Goal: Task Accomplishment & Management: Use online tool/utility

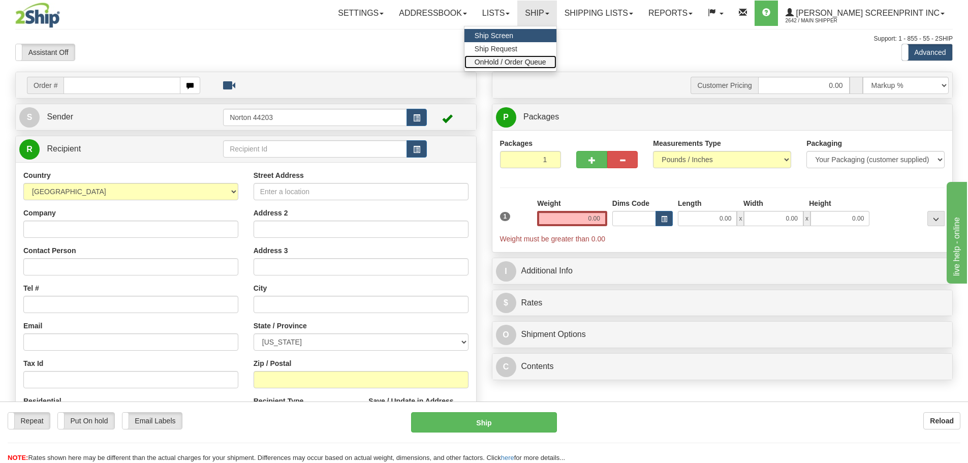
click at [516, 62] on span "OnHold / Order Queue" at bounding box center [511, 62] width 72 height 8
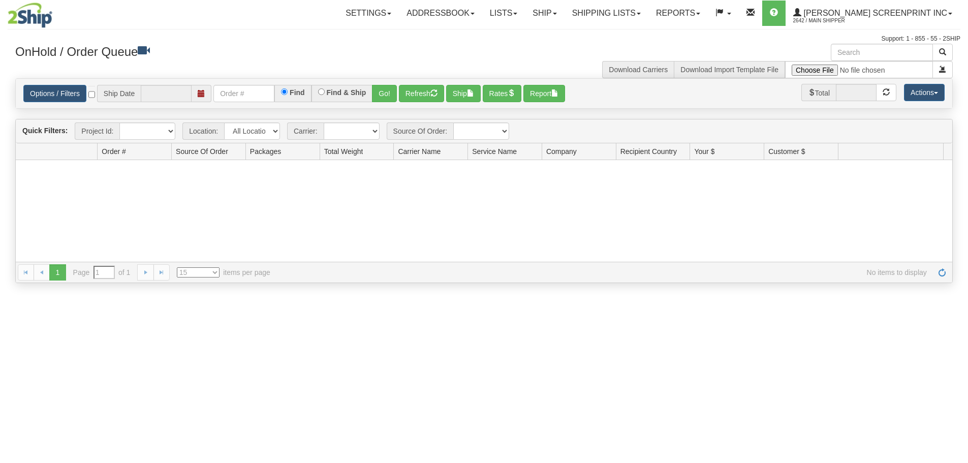
type input "[DATE]"
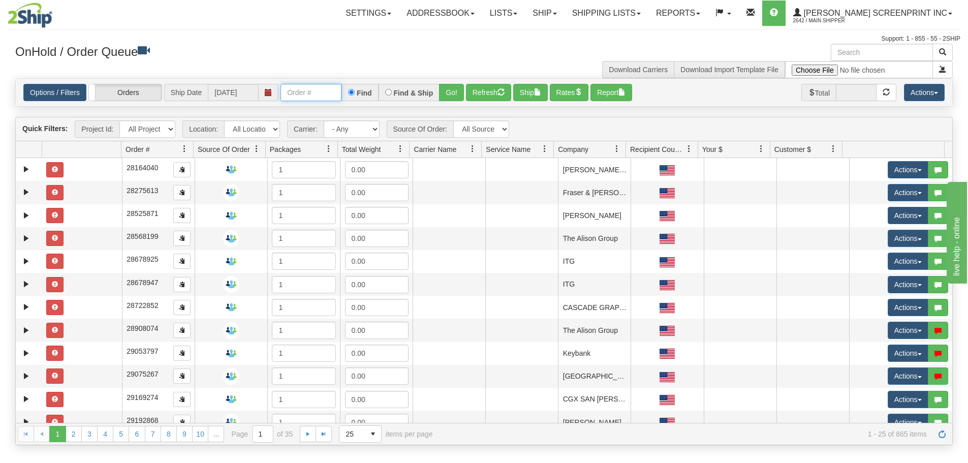
click at [322, 96] on input "text" at bounding box center [311, 92] width 61 height 17
paste input "16987"
type input "16987"
click at [447, 88] on button "Go!" at bounding box center [451, 92] width 25 height 17
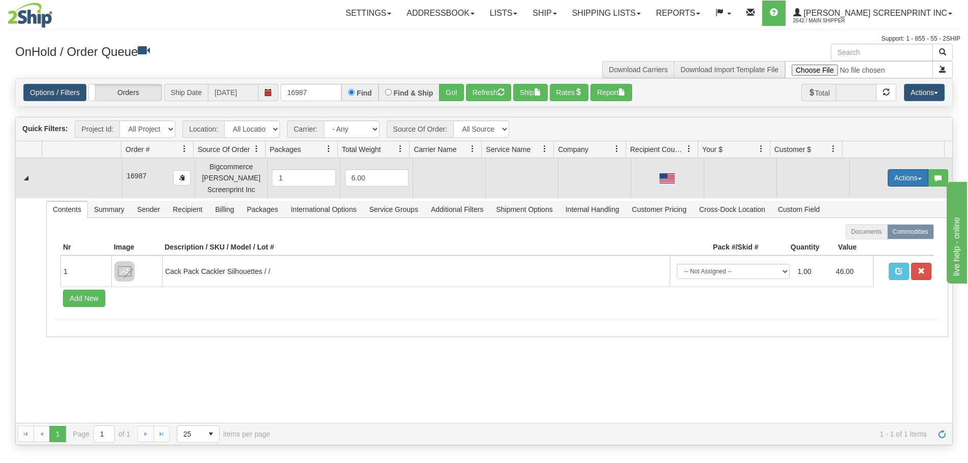
click at [892, 177] on button "Actions" at bounding box center [908, 177] width 41 height 17
click at [863, 197] on span "Open" at bounding box center [869, 197] width 24 height 8
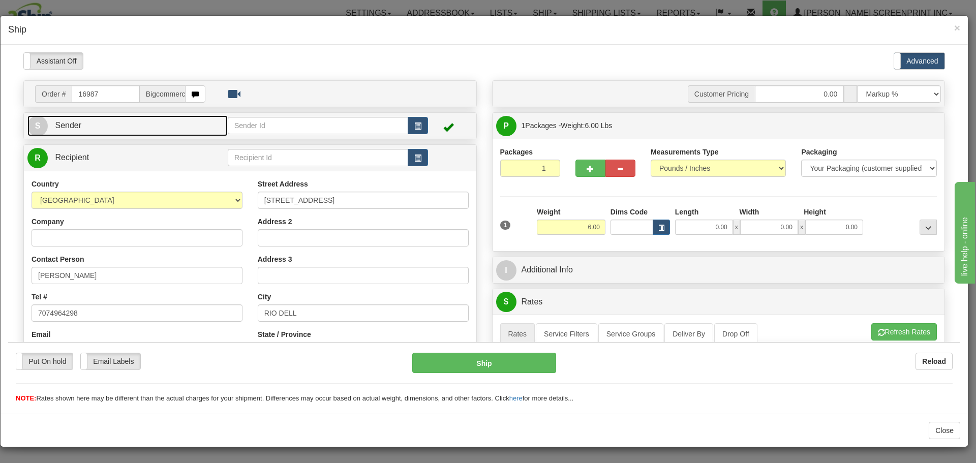
click at [180, 129] on link "S Sender" at bounding box center [127, 125] width 200 height 21
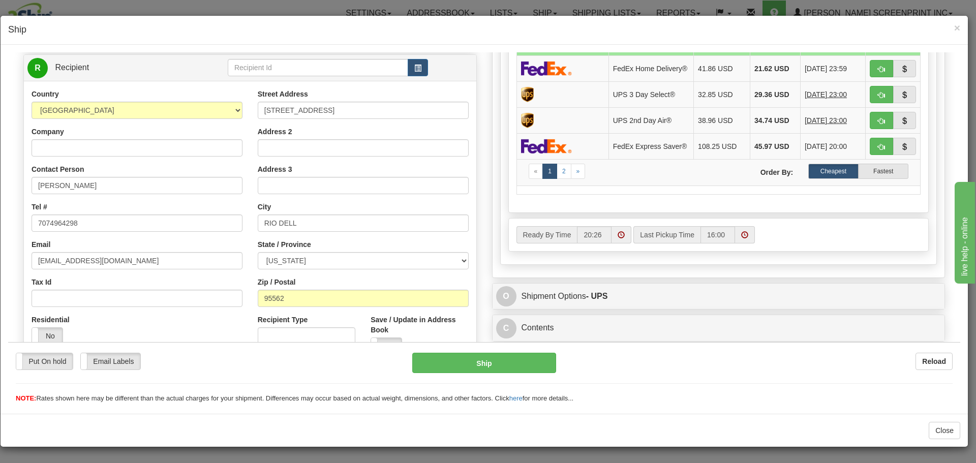
scroll to position [475, 0]
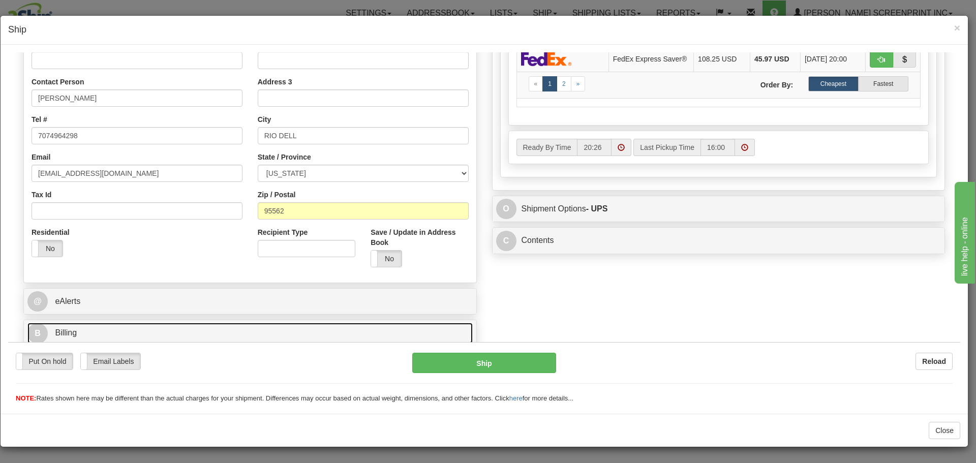
click at [244, 331] on link "B Billing" at bounding box center [249, 332] width 445 height 21
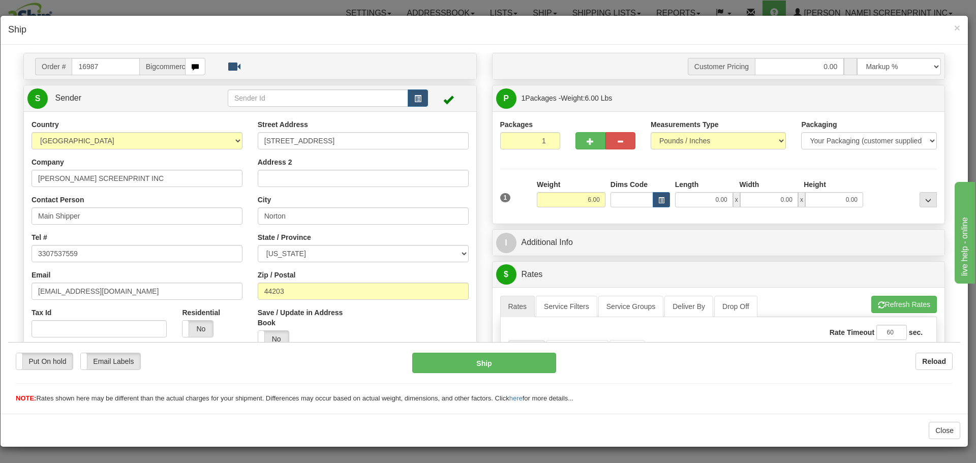
scroll to position [51, 0]
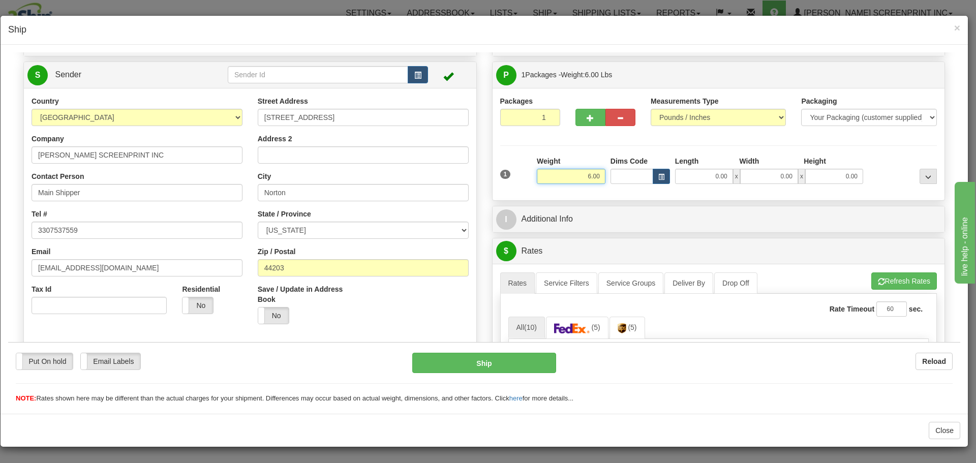
drag, startPoint x: 580, startPoint y: 171, endPoint x: 633, endPoint y: 176, distance: 53.1
click at [633, 176] on div "1 Weight 6.00 Dims Code 0.00" at bounding box center [718, 173] width 442 height 36
type input "4.35"
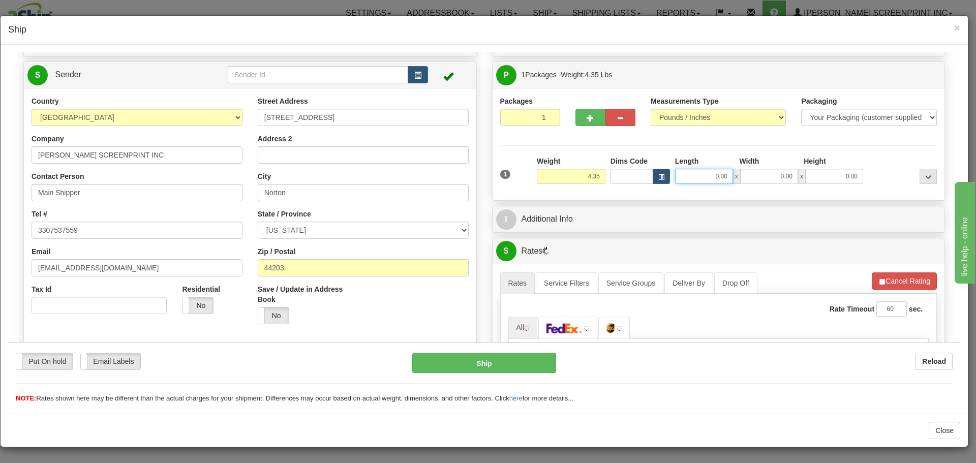
drag, startPoint x: 692, startPoint y: 172, endPoint x: 753, endPoint y: 174, distance: 61.0
click at [751, 174] on div "0.00 x 0.00 x 0.00" at bounding box center [769, 175] width 188 height 15
type input "26.00"
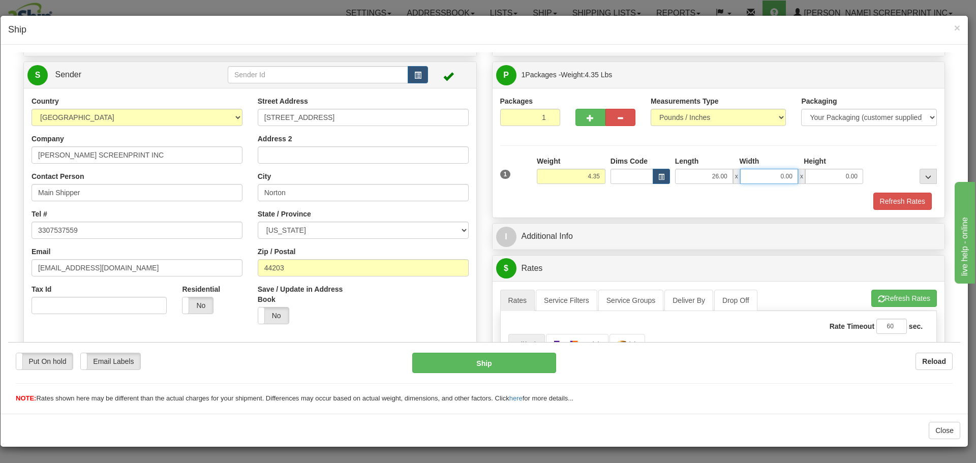
drag, startPoint x: 754, startPoint y: 173, endPoint x: 802, endPoint y: 175, distance: 48.3
click at [802, 175] on div "26.00 x 0.00 x 0.00" at bounding box center [769, 175] width 188 height 15
type input "17.00"
drag, startPoint x: 824, startPoint y: 178, endPoint x: 910, endPoint y: 171, distance: 86.7
click at [910, 171] on div "1 Weight 4.35 Dims Code x x" at bounding box center [718, 173] width 442 height 36
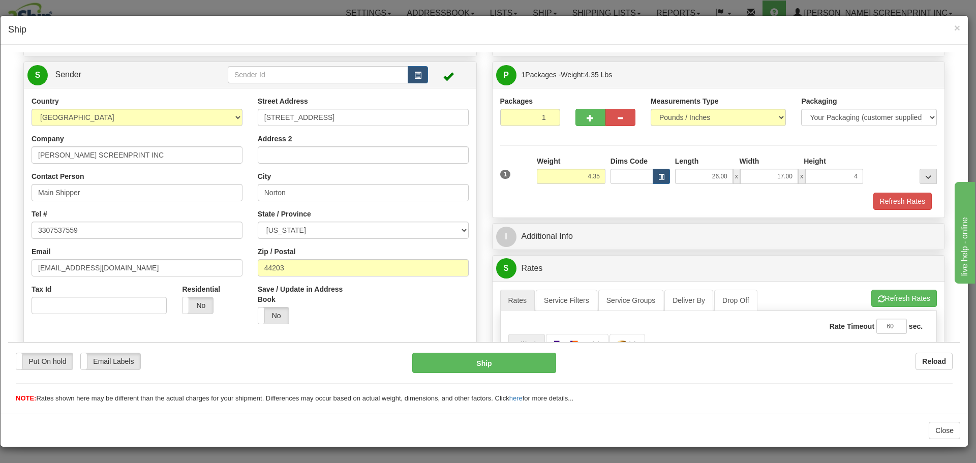
type input "4.00"
click at [880, 159] on div at bounding box center [902, 169] width 74 height 28
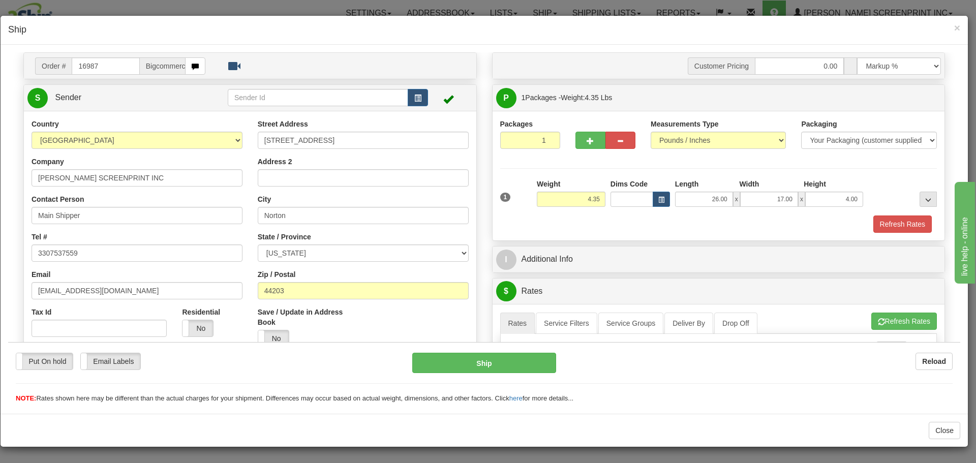
scroll to position [0, 0]
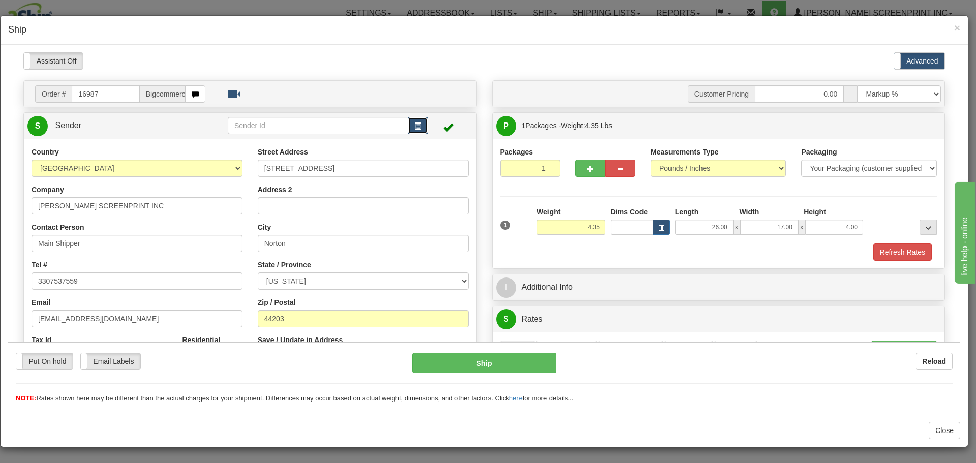
click at [419, 120] on button "button" at bounding box center [418, 124] width 20 height 17
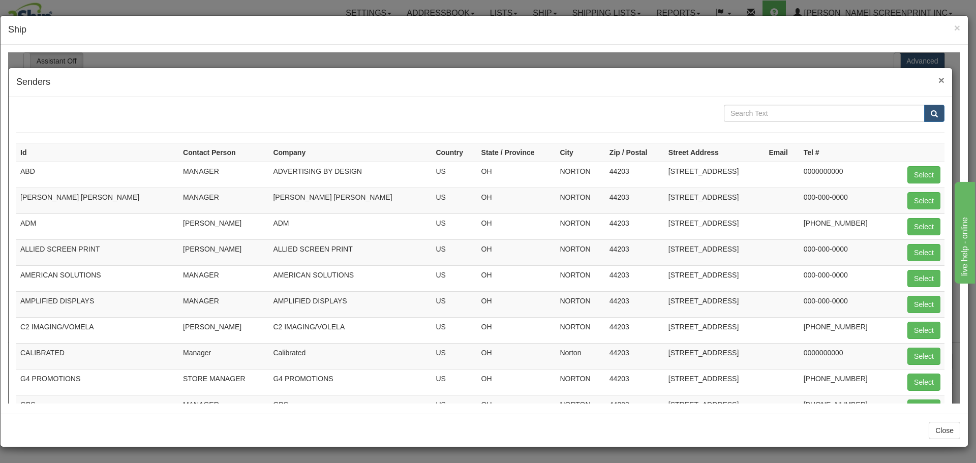
click at [938, 80] on span "×" at bounding box center [941, 80] width 6 height 12
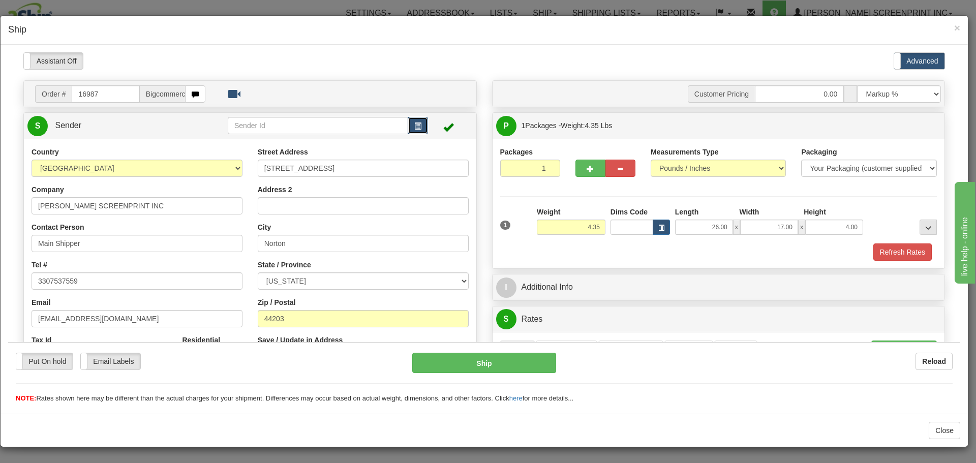
click at [414, 123] on span "button" at bounding box center [417, 125] width 7 height 7
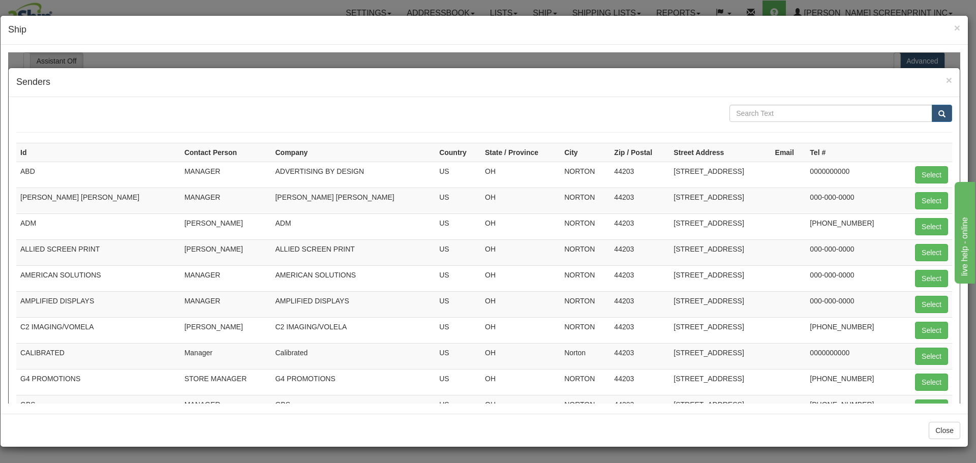
scroll to position [150, 0]
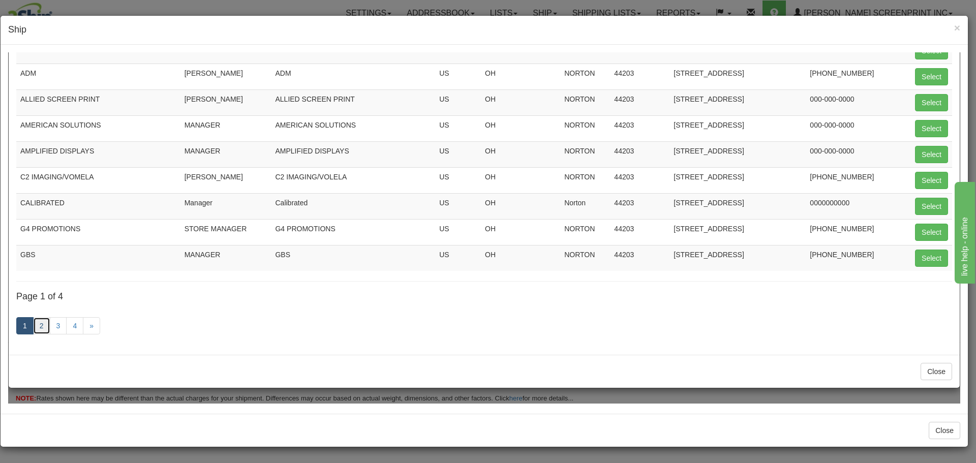
click at [43, 325] on link "2" at bounding box center [41, 325] width 17 height 17
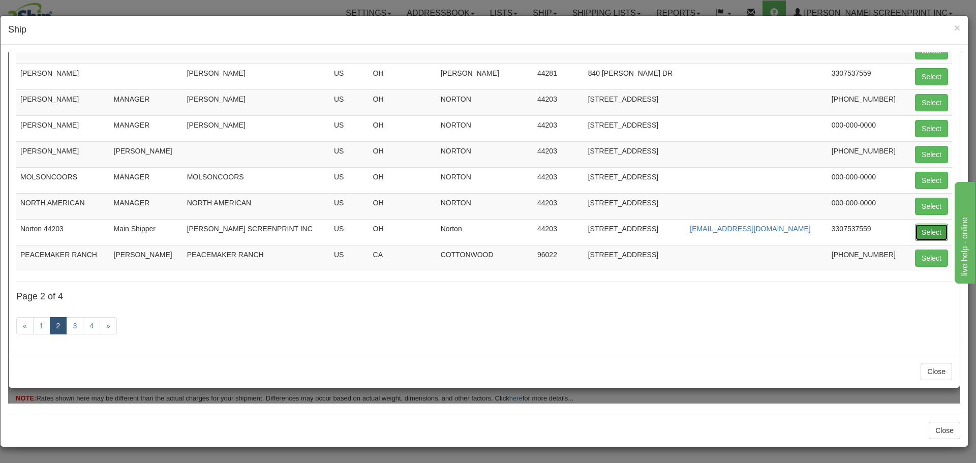
click at [931, 228] on button "Select" at bounding box center [931, 231] width 33 height 17
type input "Norton 44203"
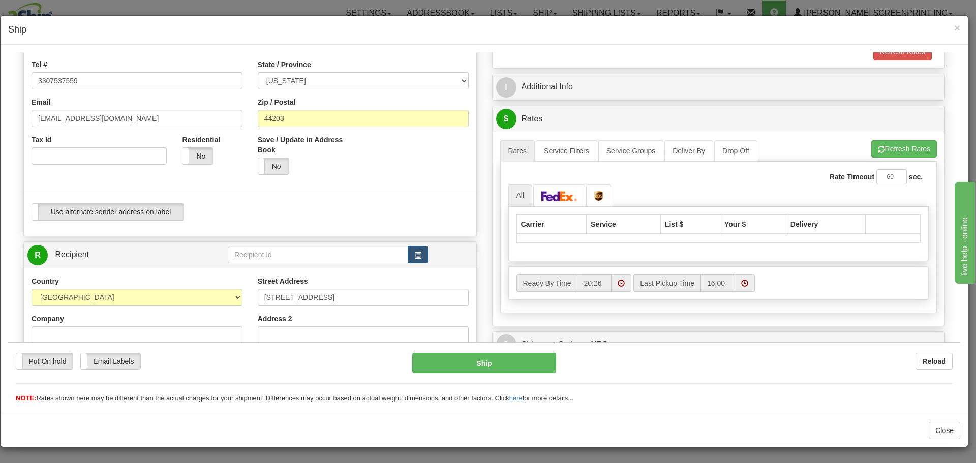
scroll to position [203, 0]
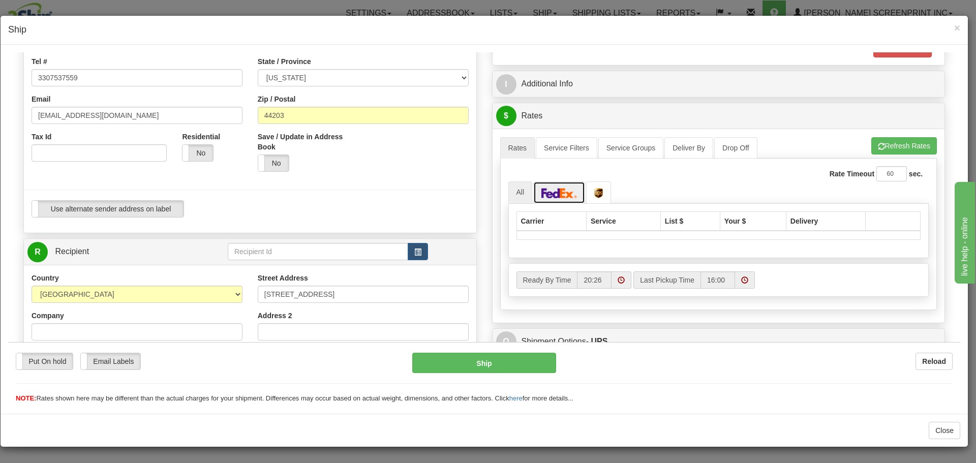
click at [552, 194] on img at bounding box center [559, 193] width 36 height 10
click at [586, 192] on link at bounding box center [598, 192] width 25 height 22
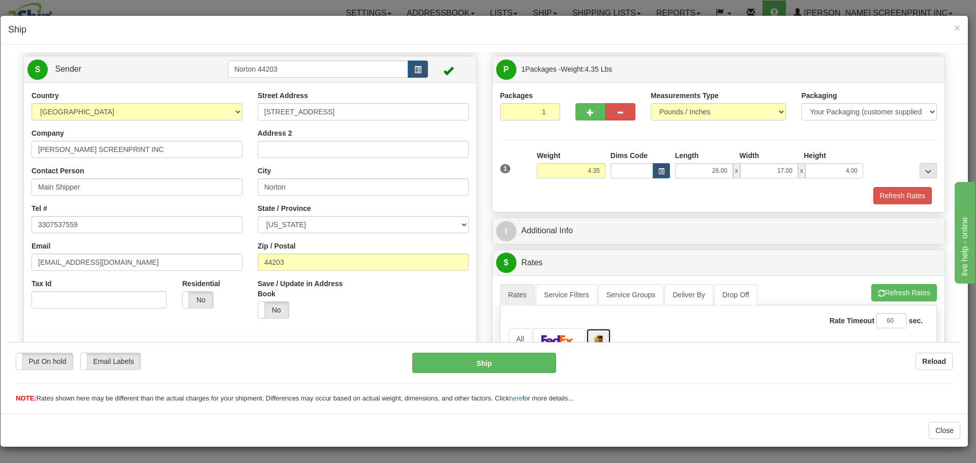
scroll to position [51, 0]
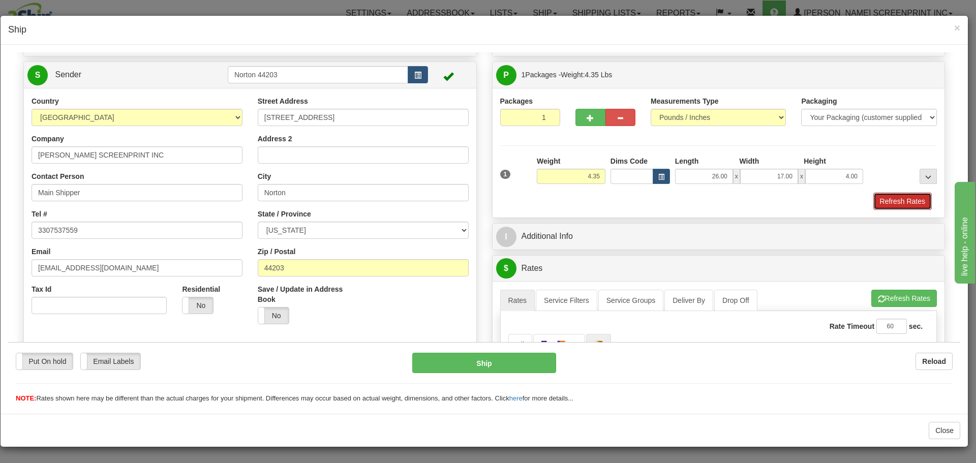
click at [889, 197] on button "Refresh Rates" at bounding box center [902, 200] width 58 height 17
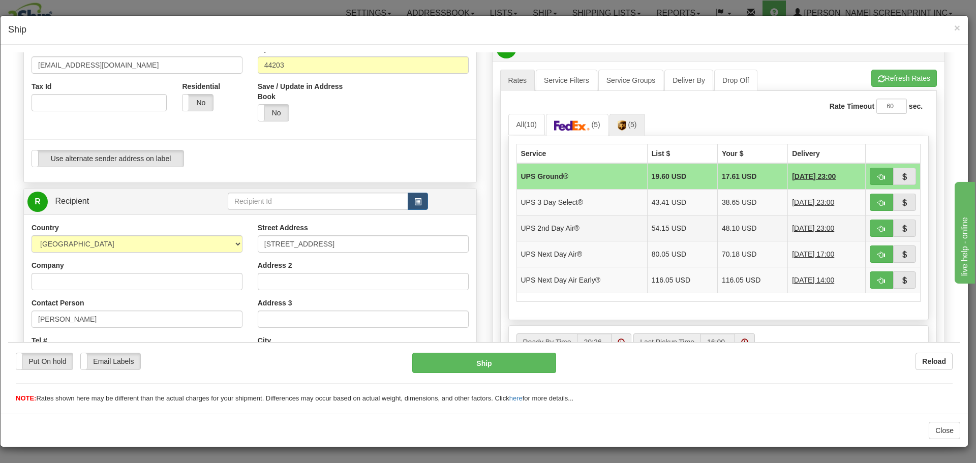
scroll to position [254, 0]
click at [614, 176] on td "UPS Ground®" at bounding box center [581, 175] width 131 height 26
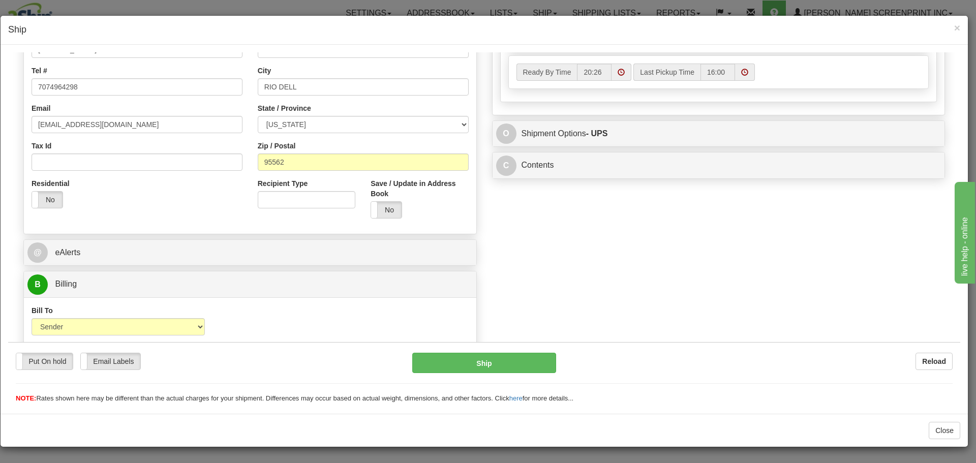
scroll to position [528, 0]
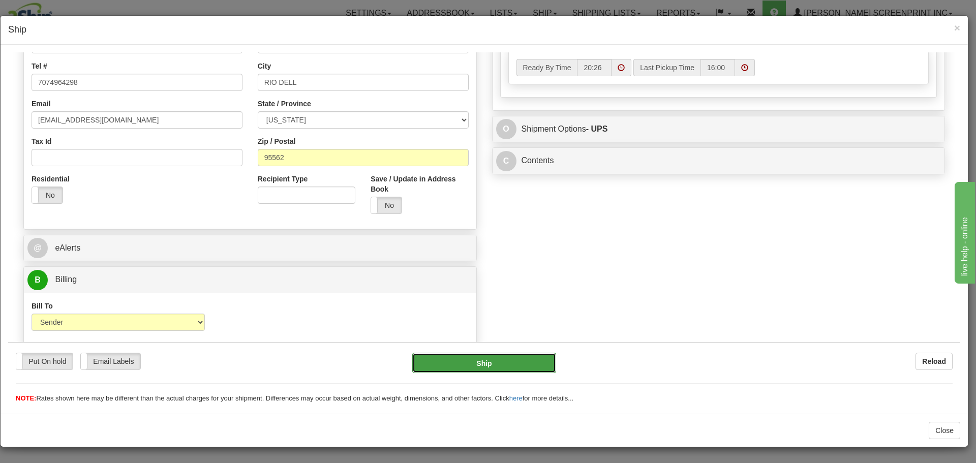
click at [470, 361] on button "Ship" at bounding box center [483, 362] width 143 height 20
type input "03"
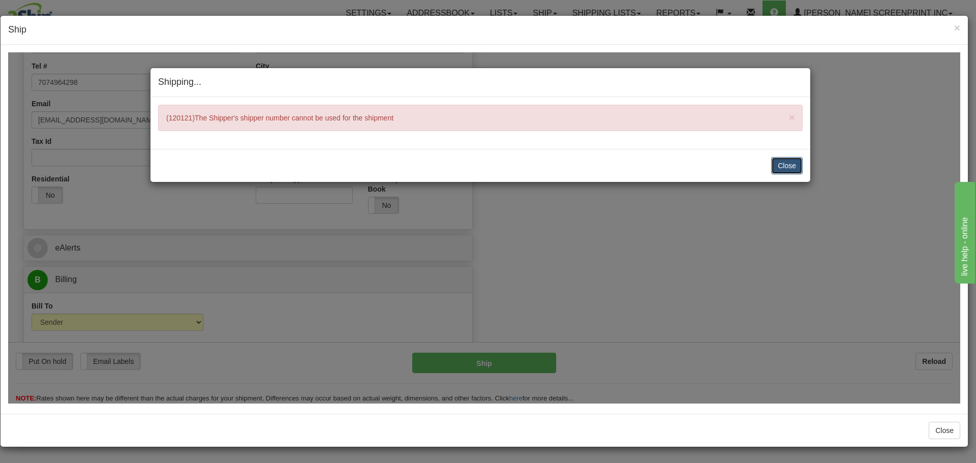
click at [790, 162] on button "Close" at bounding box center [787, 165] width 32 height 17
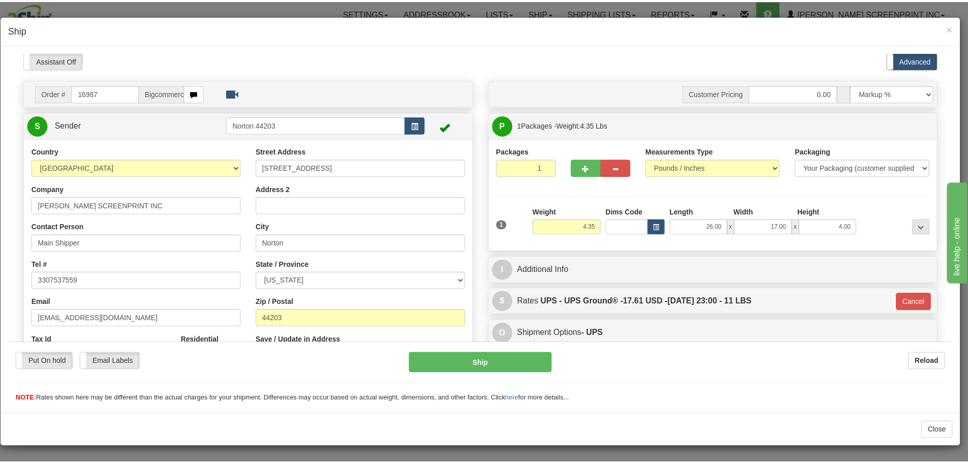
scroll to position [0, 0]
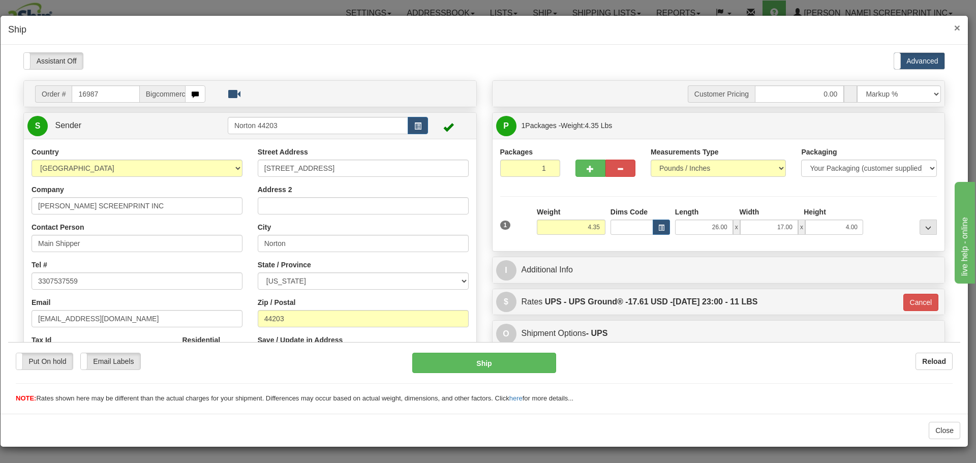
click at [955, 25] on span "×" at bounding box center [957, 28] width 6 height 12
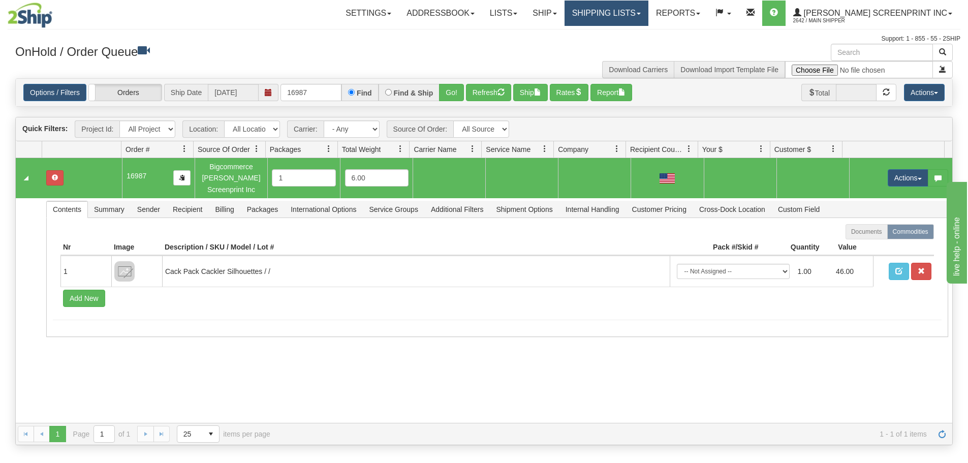
click at [648, 15] on link "Shipping lists" at bounding box center [607, 13] width 84 height 25
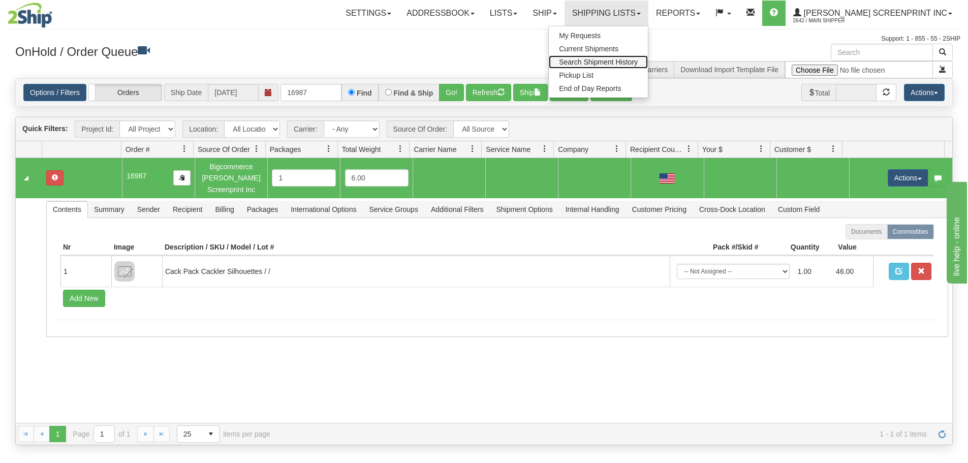
click at [610, 62] on span "Search Shipment History" at bounding box center [598, 62] width 79 height 8
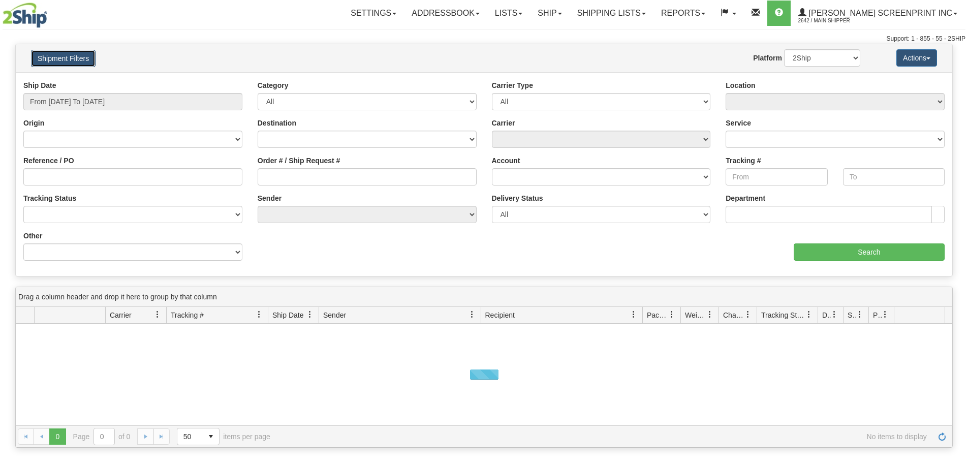
click at [84, 58] on button "Shipment Filters" at bounding box center [63, 58] width 65 height 17
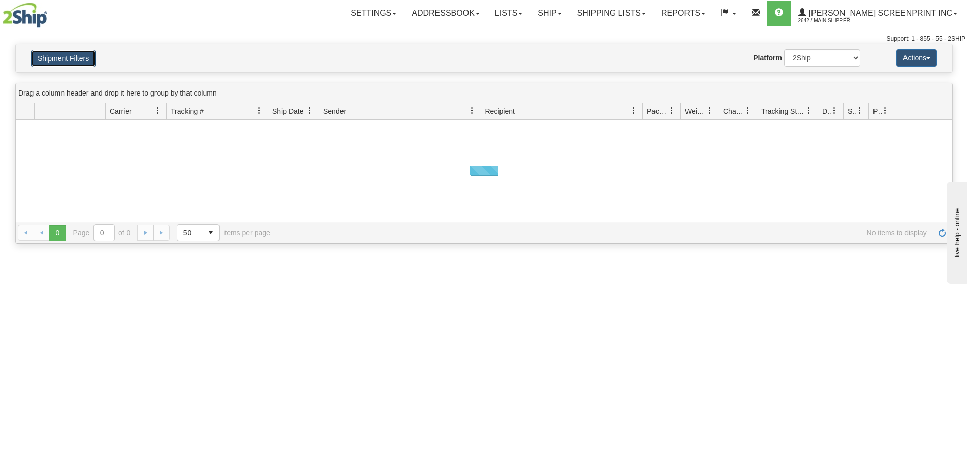
click at [82, 58] on button "Shipment Filters" at bounding box center [63, 58] width 65 height 17
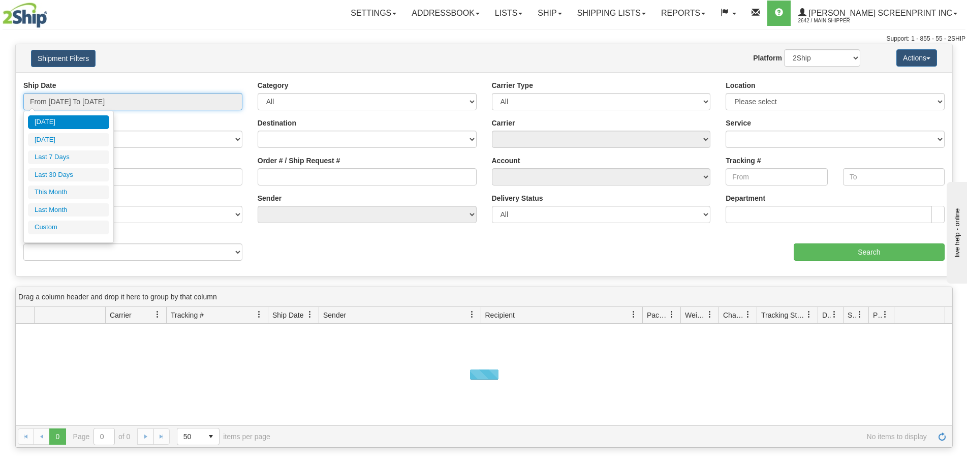
click at [97, 101] on input "From 08/20/2025 To 08/21/2025" at bounding box center [132, 101] width 219 height 17
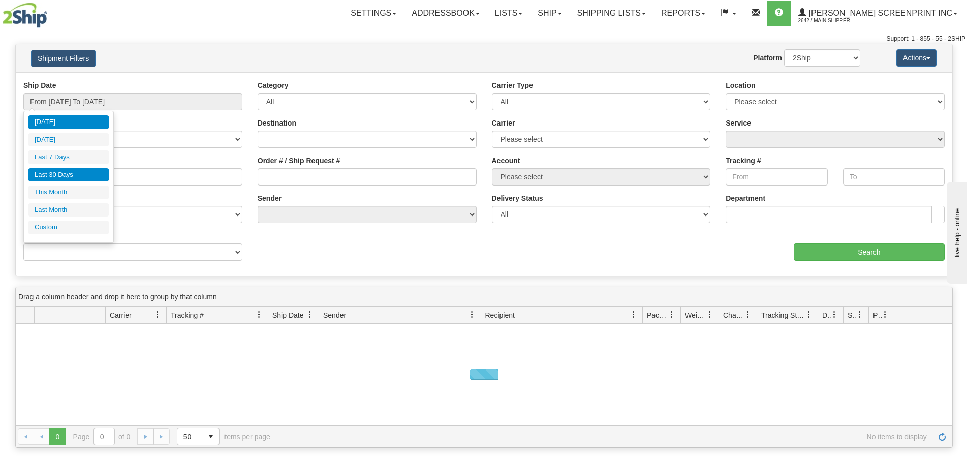
click at [65, 180] on li "Last 30 Days" at bounding box center [68, 175] width 81 height 14
type input "From 07/23/2025 To 08/21/2025"
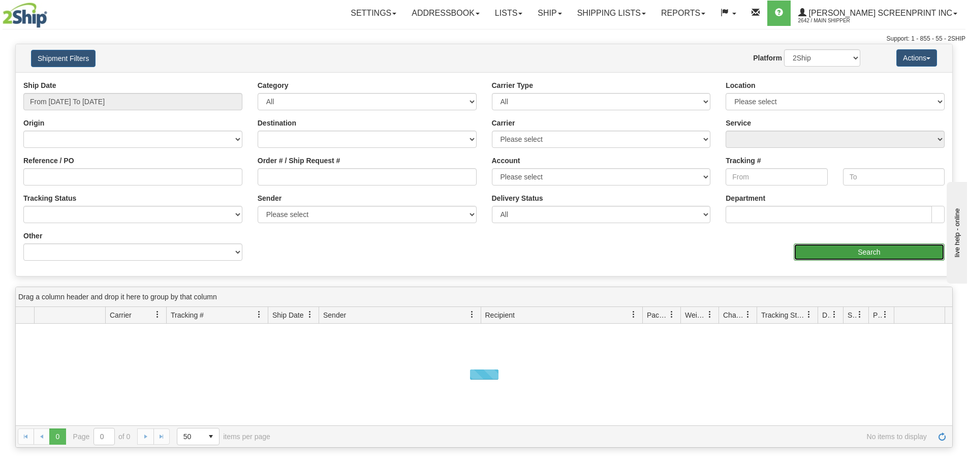
click at [861, 247] on input "Search" at bounding box center [869, 251] width 151 height 17
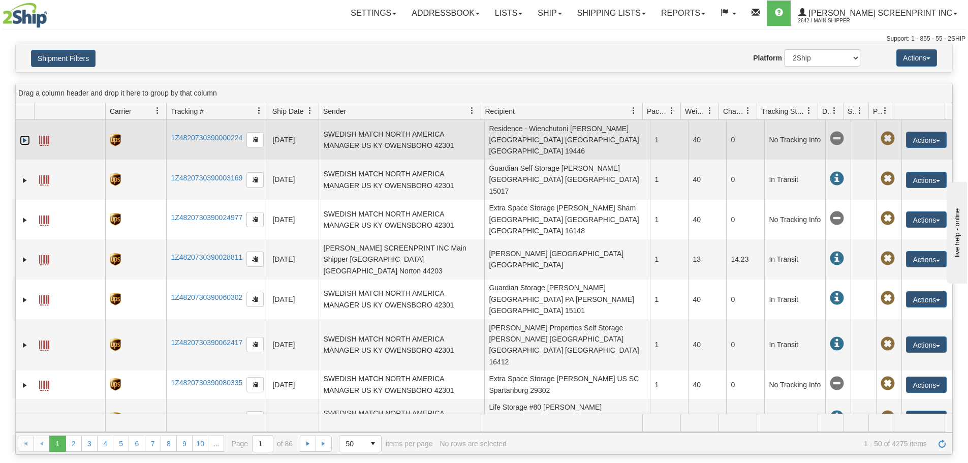
click at [22, 135] on link "Expand" at bounding box center [25, 140] width 10 height 10
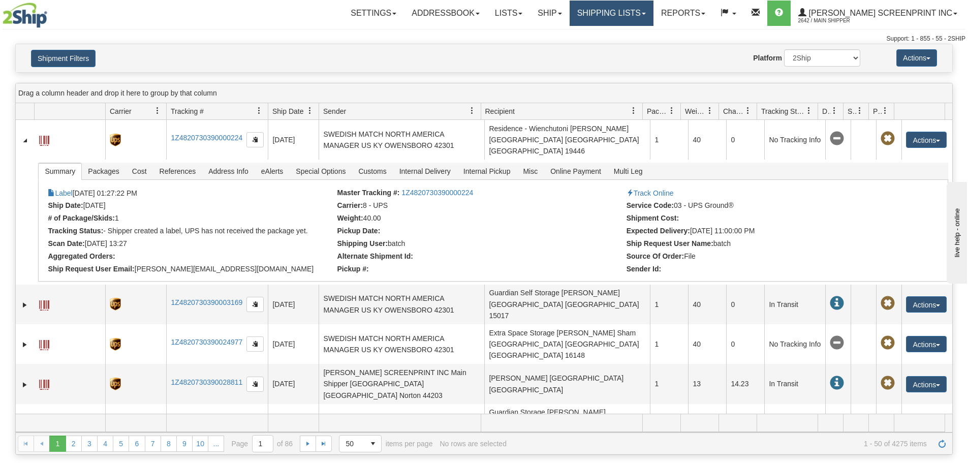
click at [650, 17] on link "Shipping lists" at bounding box center [612, 13] width 84 height 25
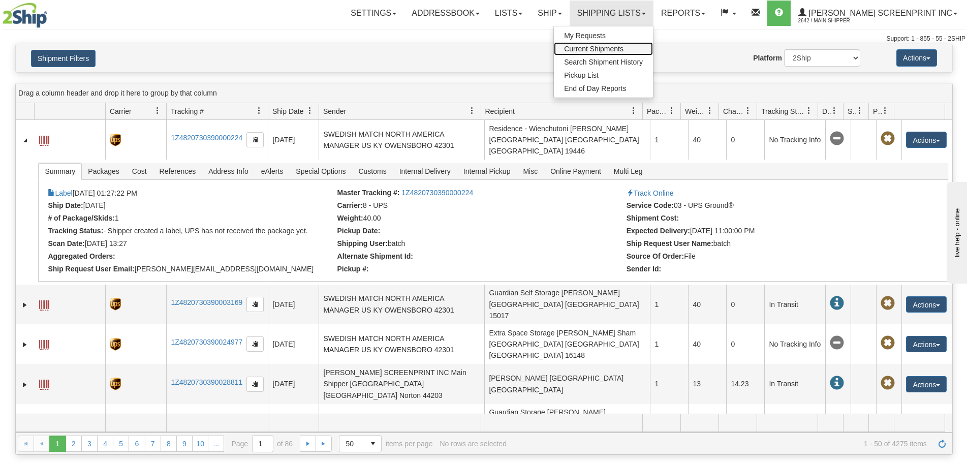
click at [624, 49] on span "Current Shipments" at bounding box center [593, 49] width 59 height 8
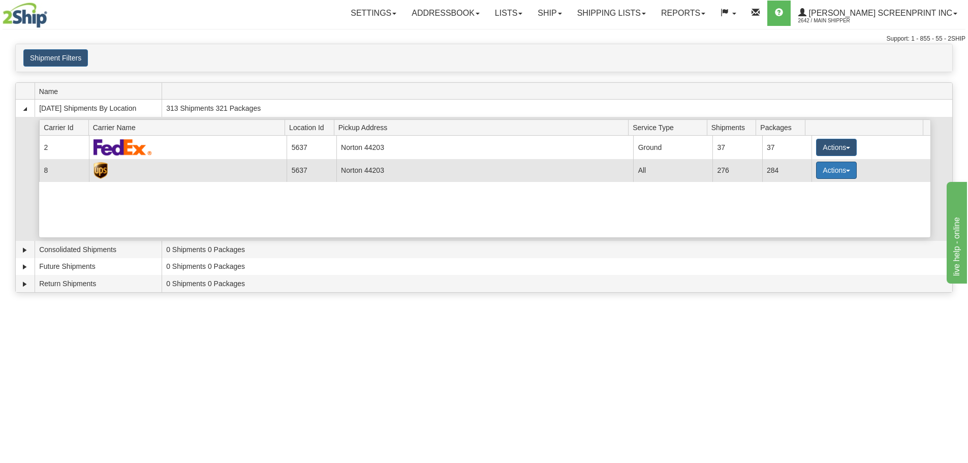
click at [820, 174] on button "Actions" at bounding box center [836, 170] width 41 height 17
click at [791, 188] on span "Details" at bounding box center [798, 188] width 27 height 7
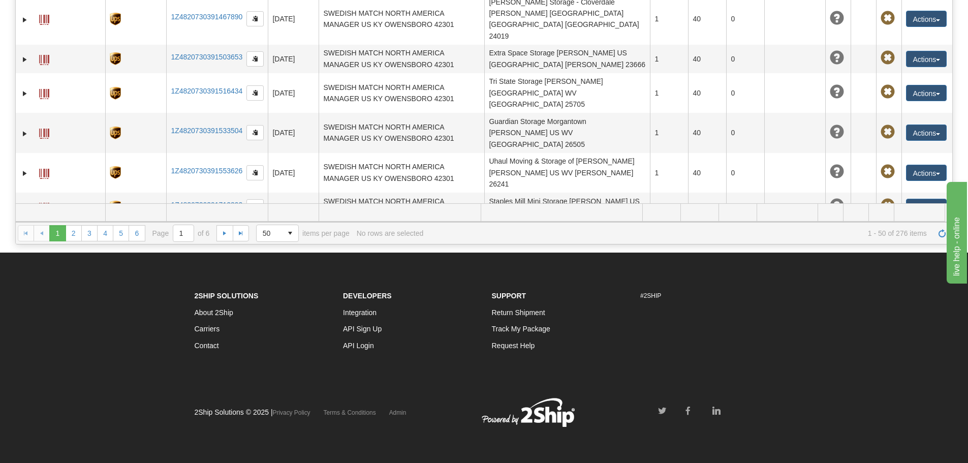
scroll to position [1160, 0]
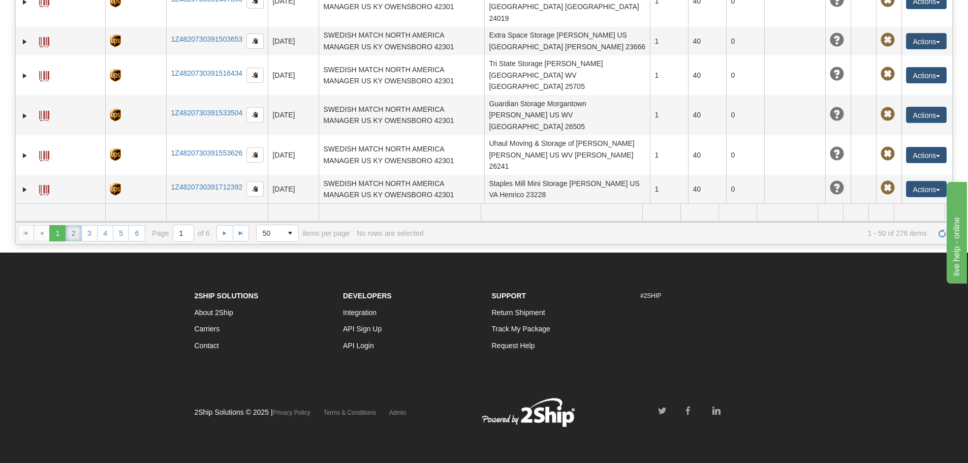
click at [75, 237] on link "2" at bounding box center [74, 233] width 16 height 16
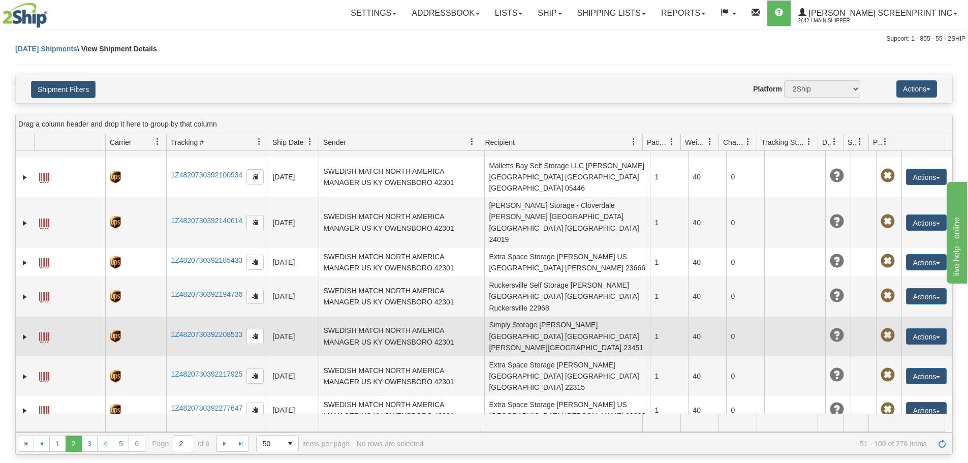
scroll to position [0, 0]
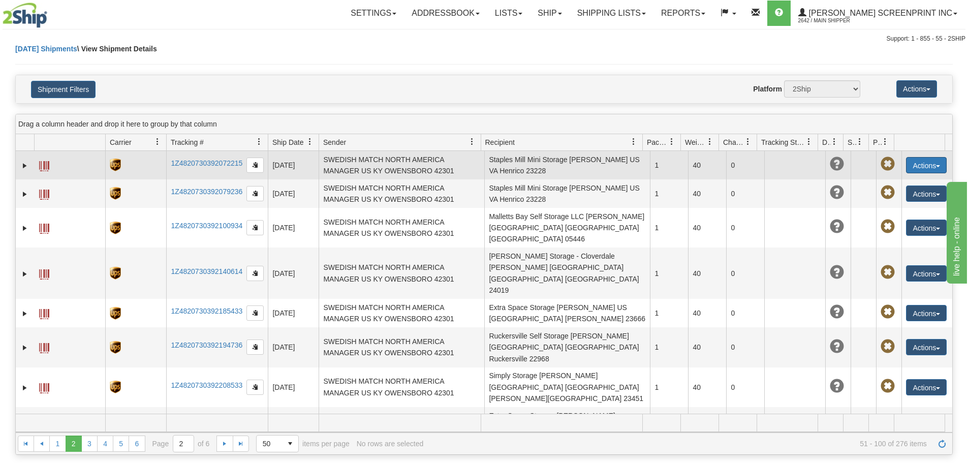
click at [906, 164] on button "Actions" at bounding box center [926, 165] width 41 height 16
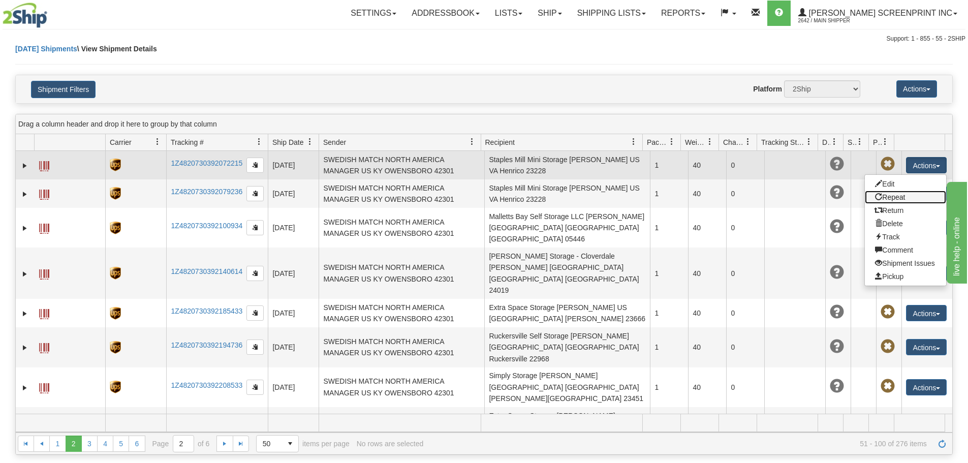
click at [887, 198] on link "Repeat" at bounding box center [905, 197] width 81 height 13
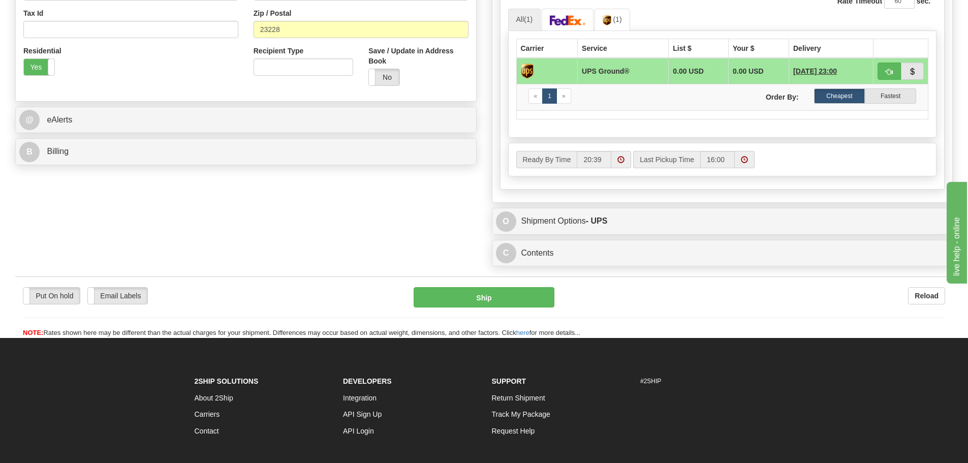
scroll to position [356, 0]
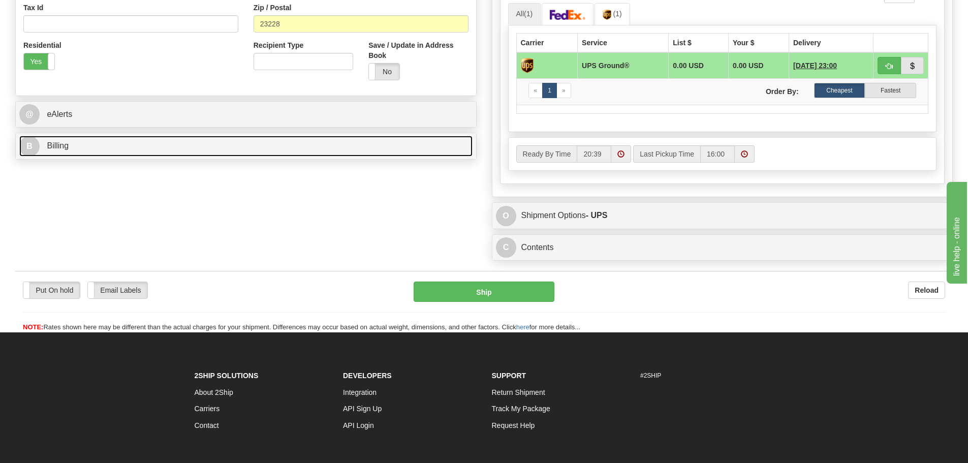
click at [310, 145] on link "B Billing" at bounding box center [245, 146] width 453 height 21
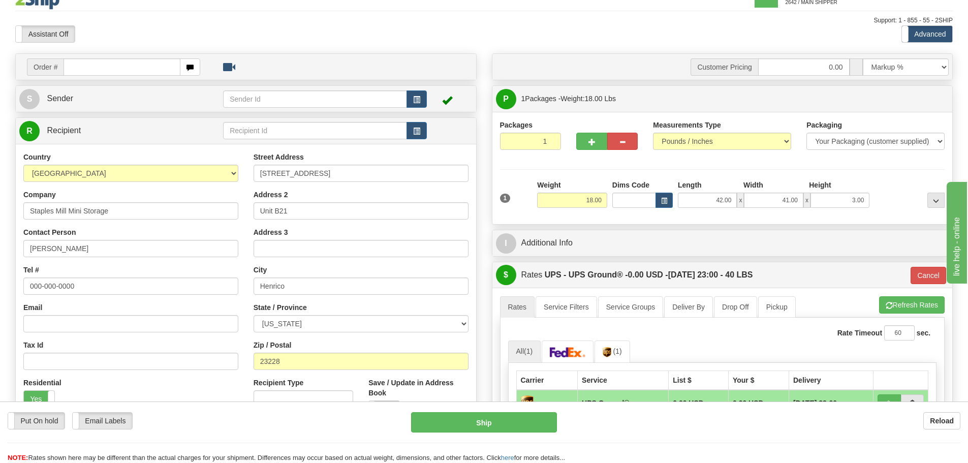
scroll to position [0, 0]
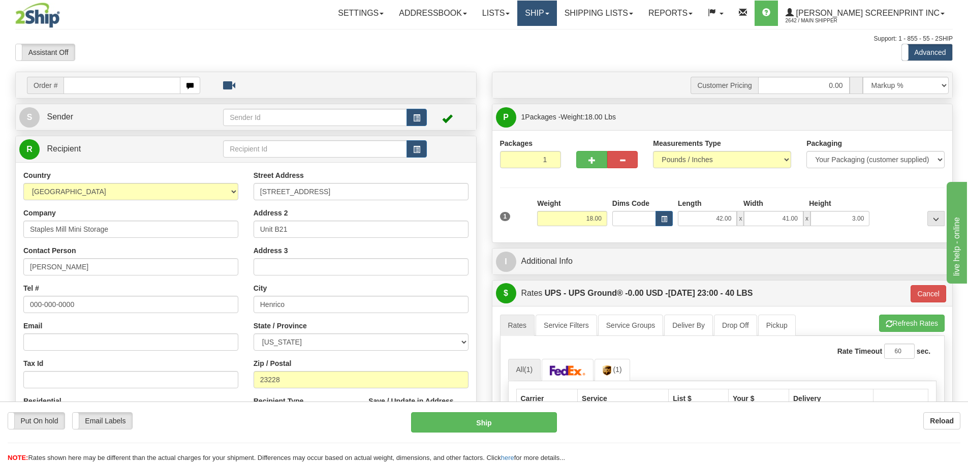
click at [556, 15] on link "Ship" at bounding box center [536, 13] width 39 height 25
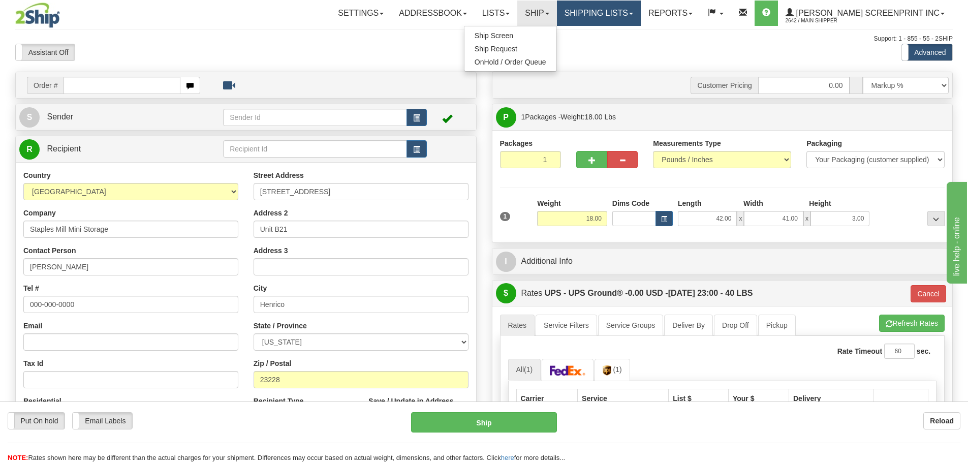
click at [628, 11] on link "Shipping lists" at bounding box center [599, 13] width 84 height 25
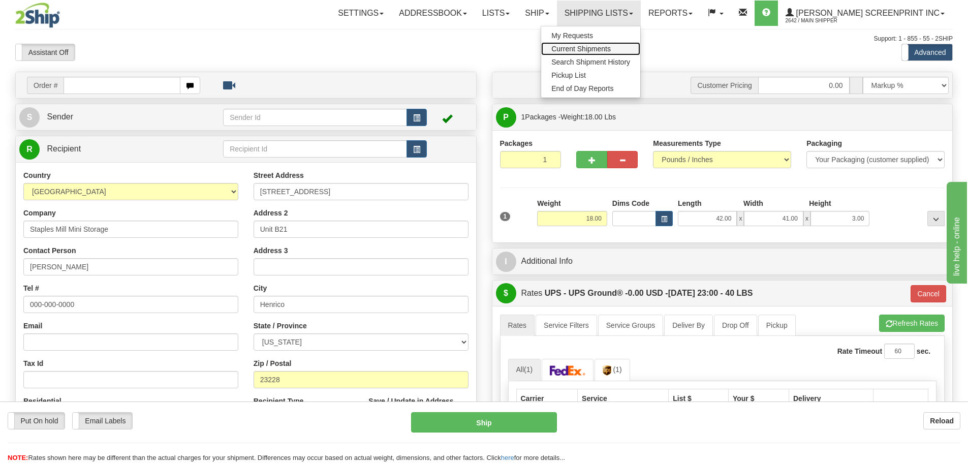
click at [611, 46] on span "Current Shipments" at bounding box center [580, 49] width 59 height 8
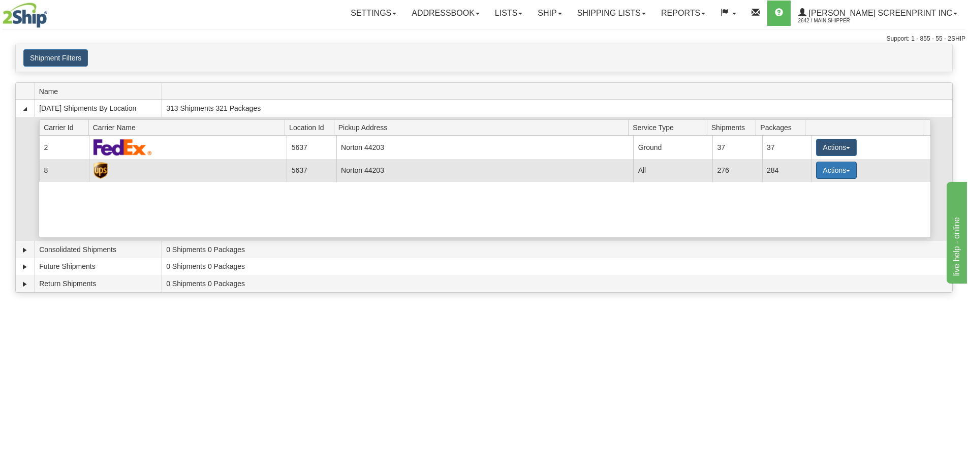
click at [835, 175] on button "Actions" at bounding box center [836, 170] width 41 height 17
click at [795, 189] on span "Details" at bounding box center [798, 188] width 27 height 7
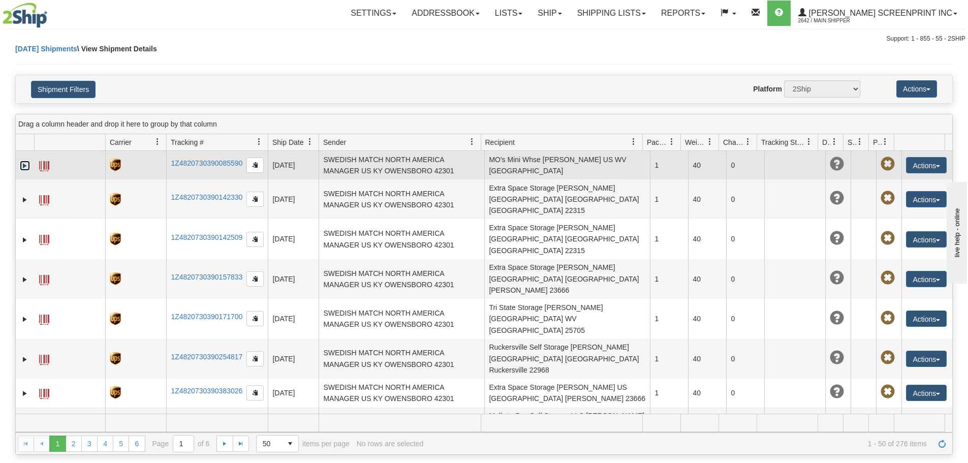
click at [22, 163] on link "Expand" at bounding box center [25, 166] width 10 height 10
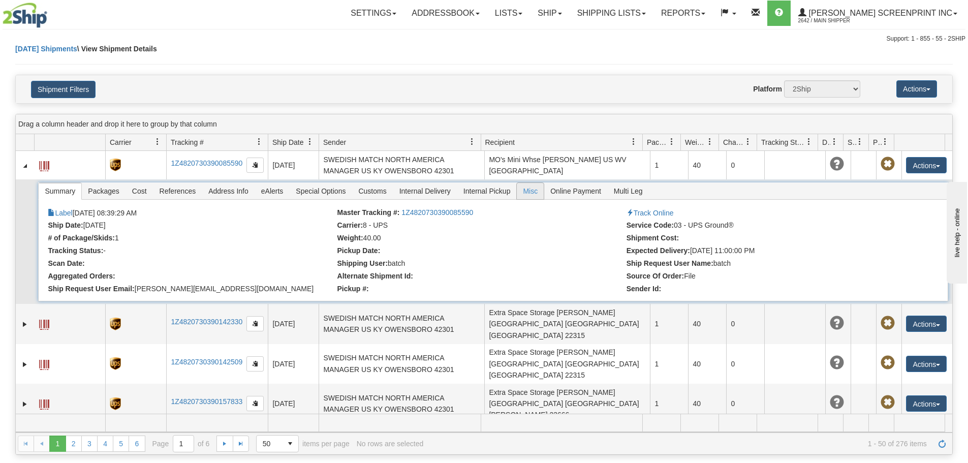
click at [517, 192] on span "Misc" at bounding box center [530, 191] width 27 height 16
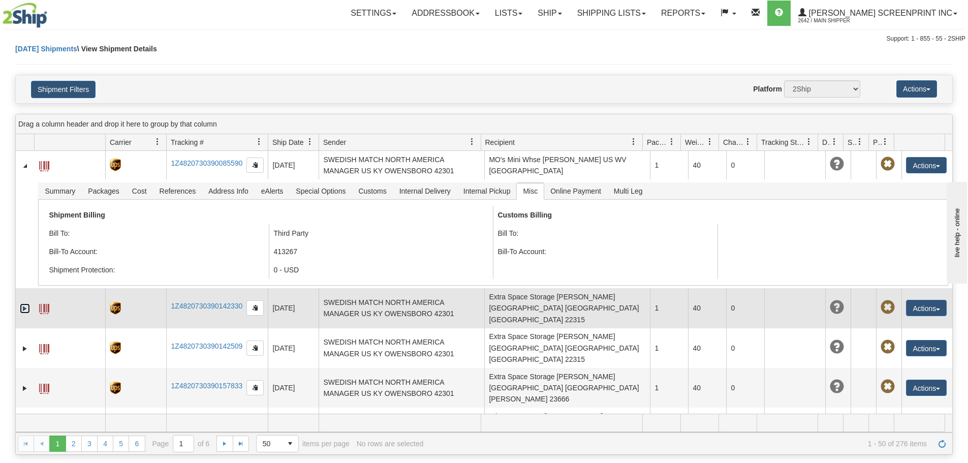
click at [24, 303] on link "Expand" at bounding box center [25, 308] width 10 height 10
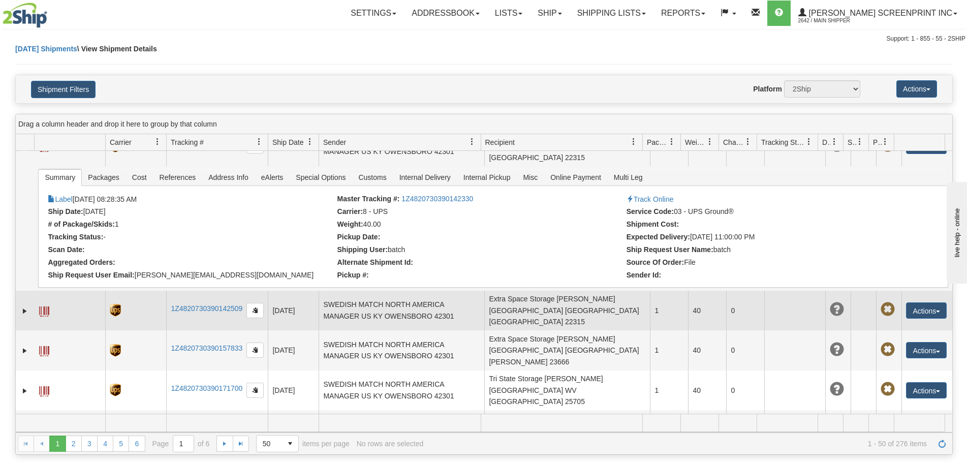
scroll to position [102, 0]
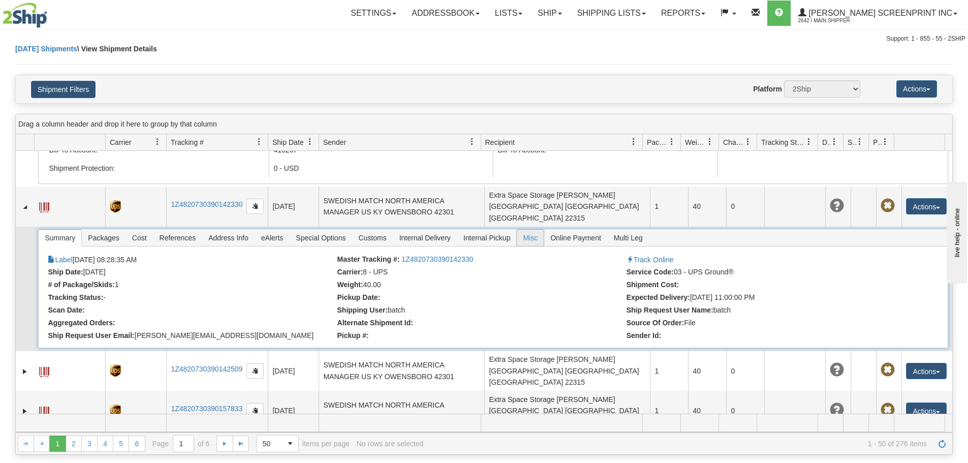
click at [534, 230] on span "Misc" at bounding box center [530, 238] width 27 height 16
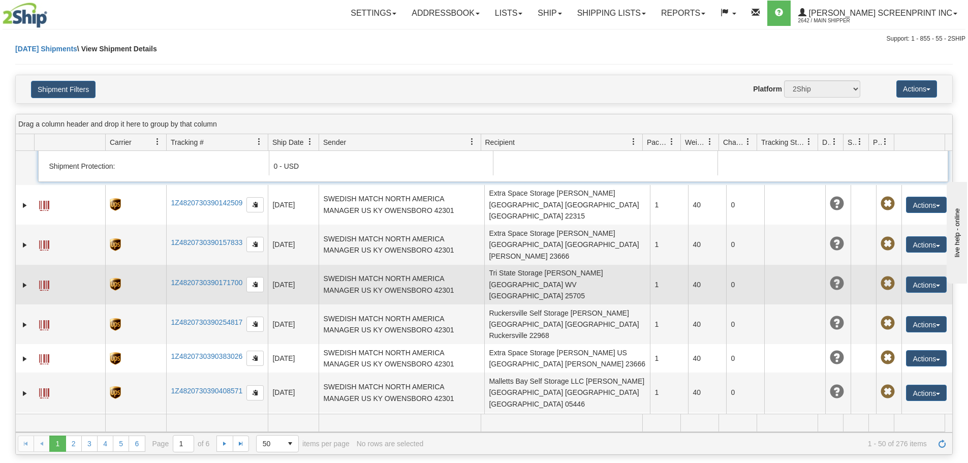
scroll to position [254, 0]
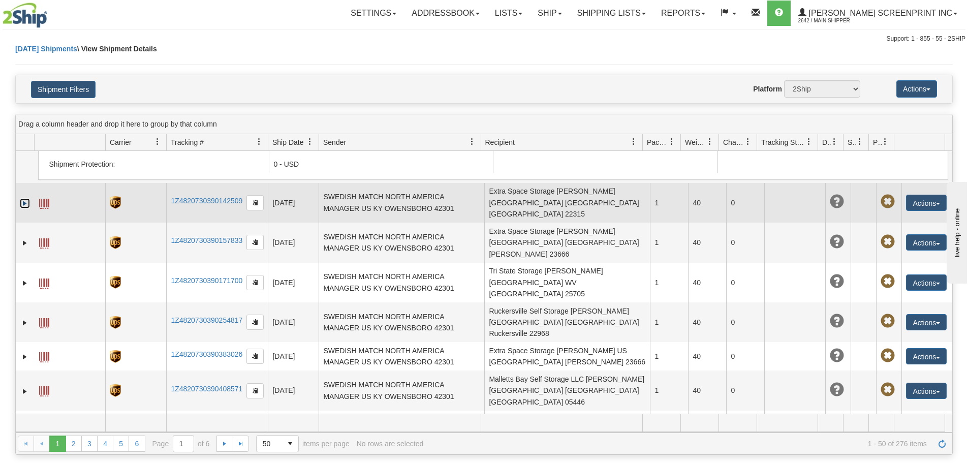
click at [23, 198] on link "Expand" at bounding box center [25, 203] width 10 height 10
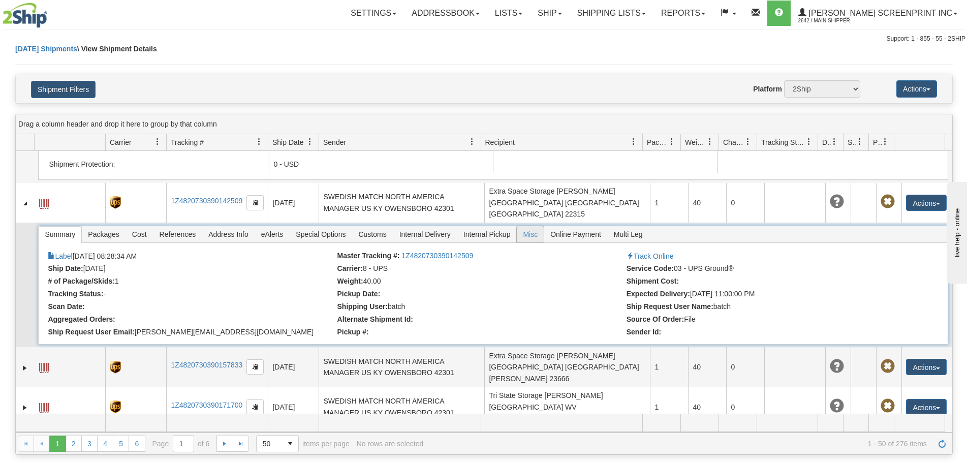
click at [516, 226] on li "Misc" at bounding box center [530, 234] width 28 height 17
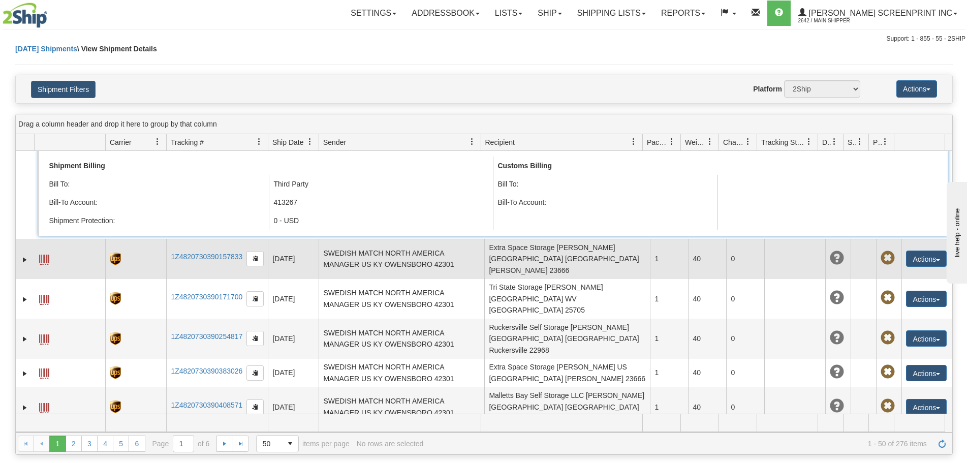
scroll to position [356, 0]
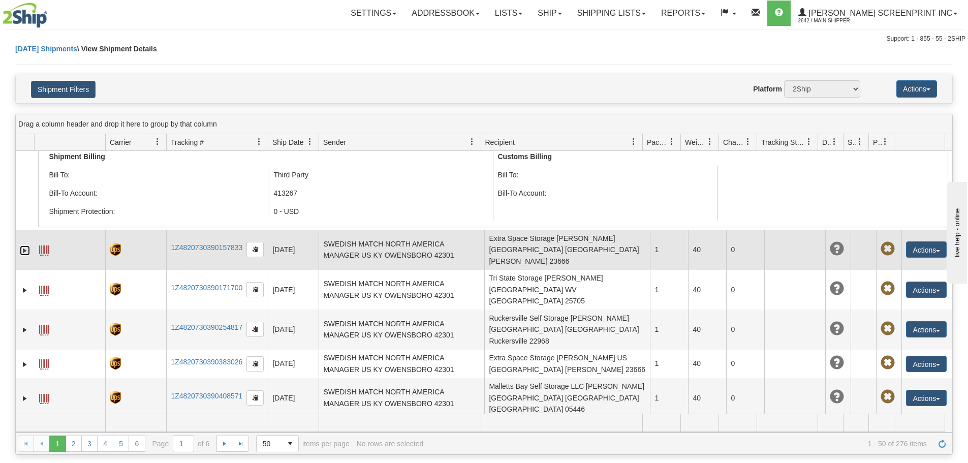
click at [24, 245] on link "Expand" at bounding box center [25, 250] width 10 height 10
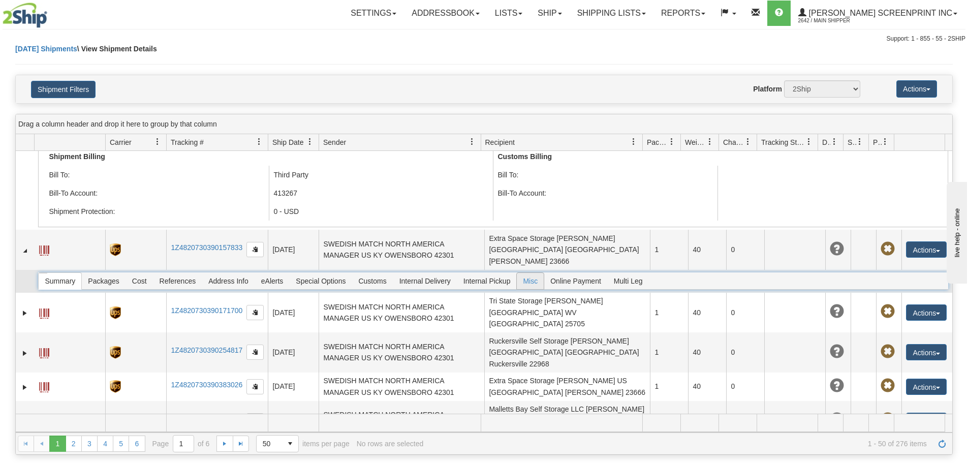
click at [529, 273] on span "Misc" at bounding box center [530, 281] width 27 height 16
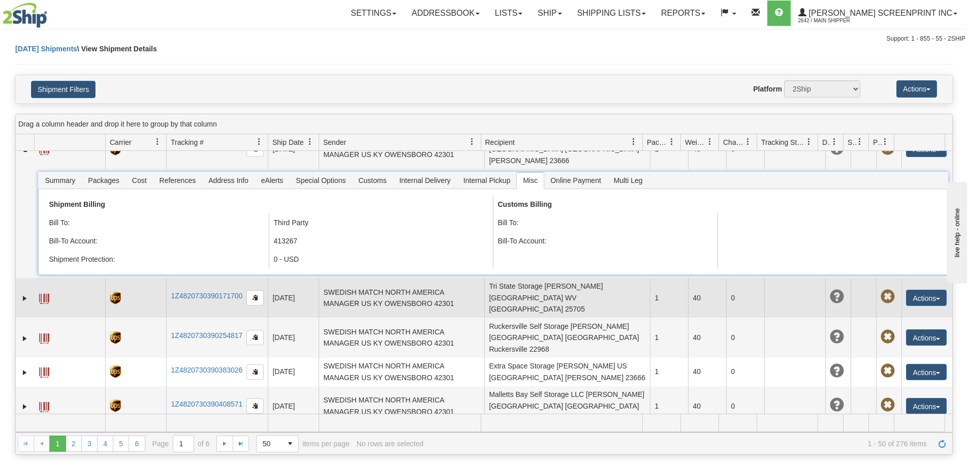
scroll to position [457, 0]
click at [26, 292] on link "Expand" at bounding box center [25, 297] width 10 height 10
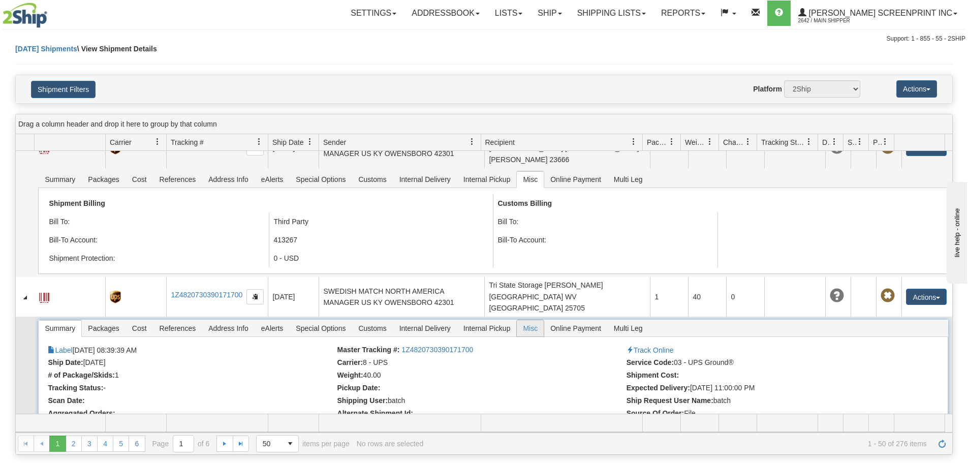
click at [528, 320] on span "Misc" at bounding box center [530, 328] width 27 height 16
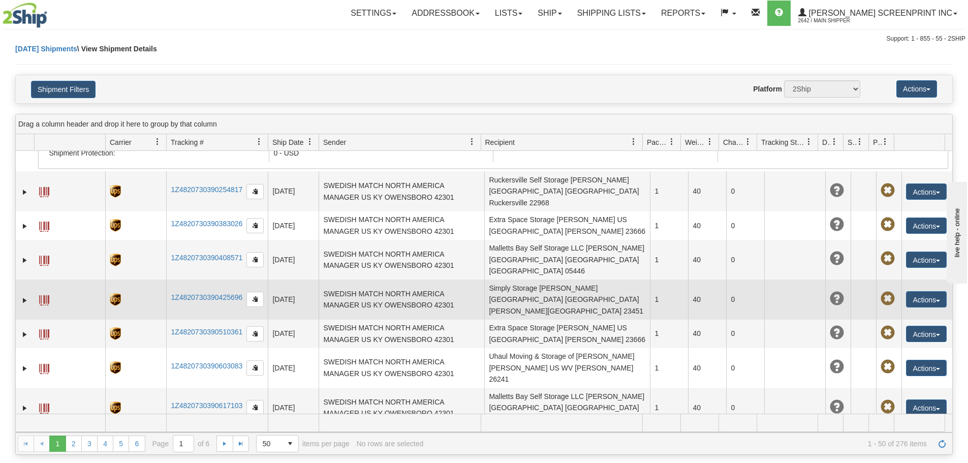
scroll to position [661, 0]
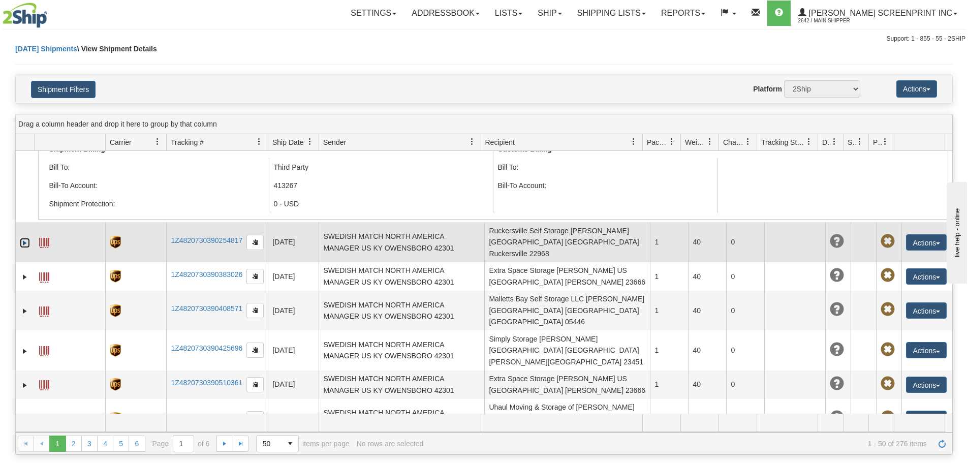
click at [26, 238] on link "Expand" at bounding box center [25, 243] width 10 height 10
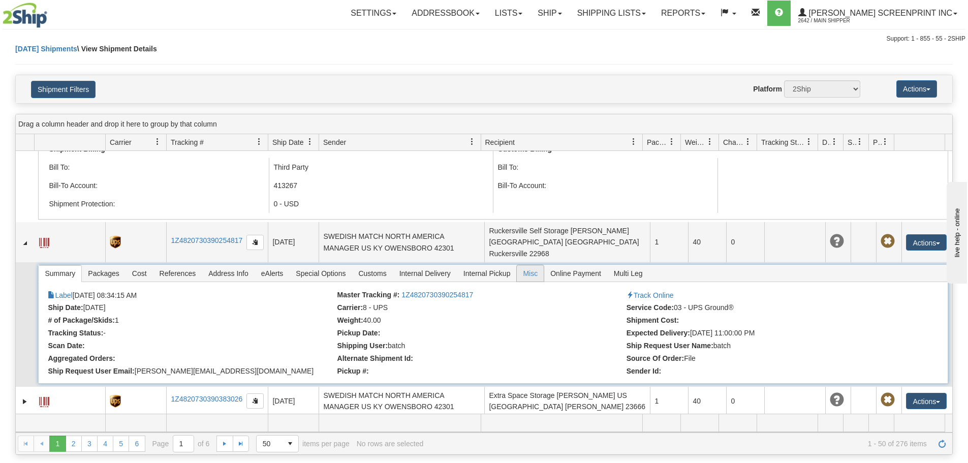
click at [534, 265] on span "Misc" at bounding box center [530, 273] width 27 height 16
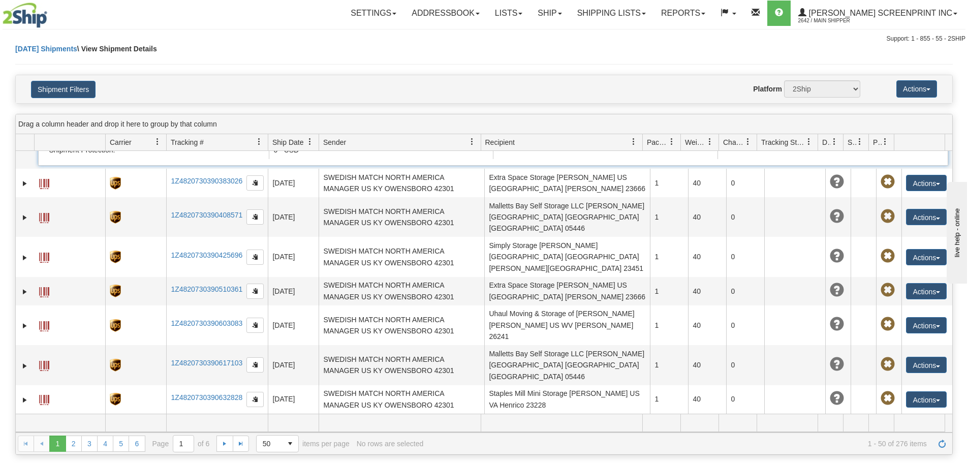
scroll to position [864, 0]
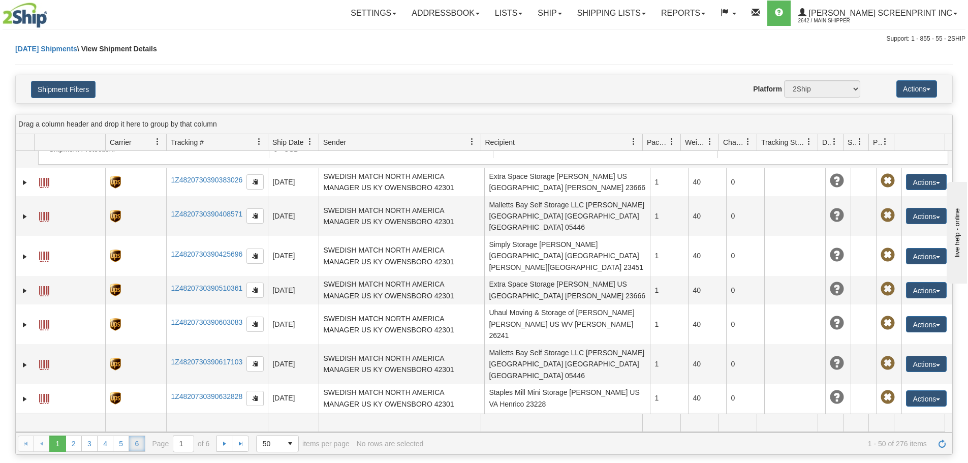
click at [132, 443] on link "6" at bounding box center [137, 443] width 16 height 16
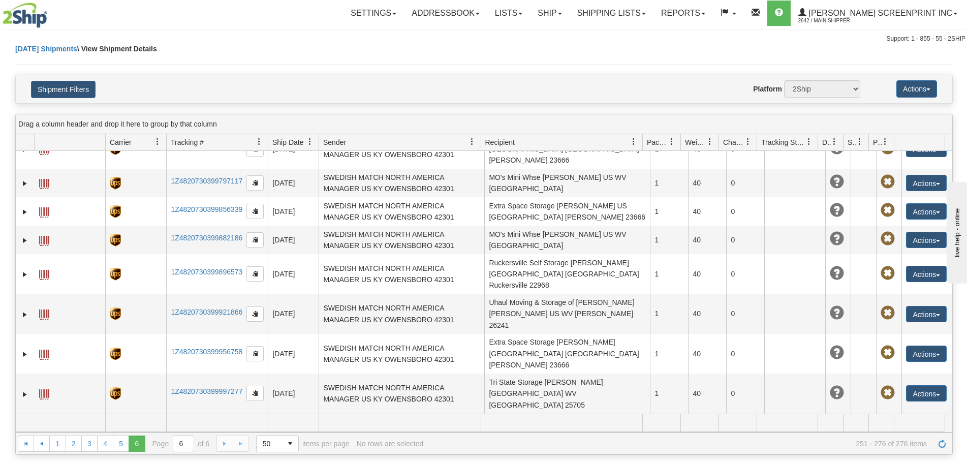
scroll to position [477, 0]
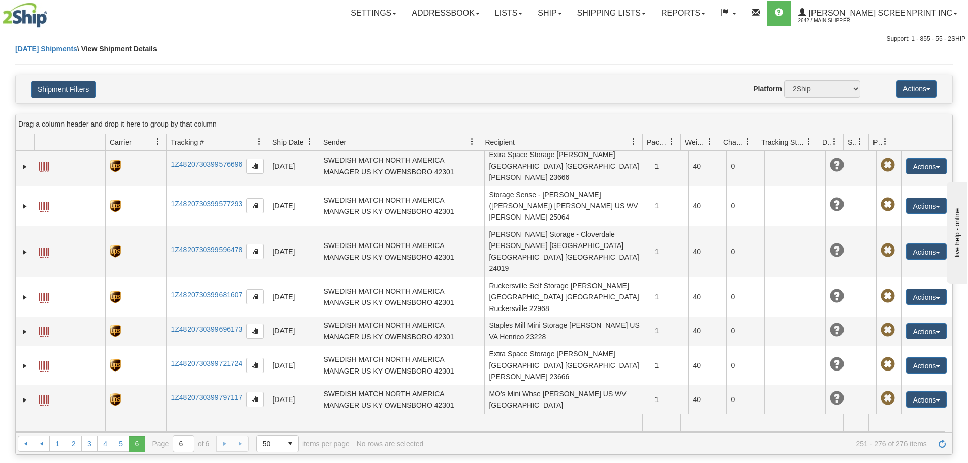
click at [26, 423] on link "Expand" at bounding box center [25, 428] width 10 height 10
click at [535, 446] on span "Misc" at bounding box center [530, 454] width 27 height 16
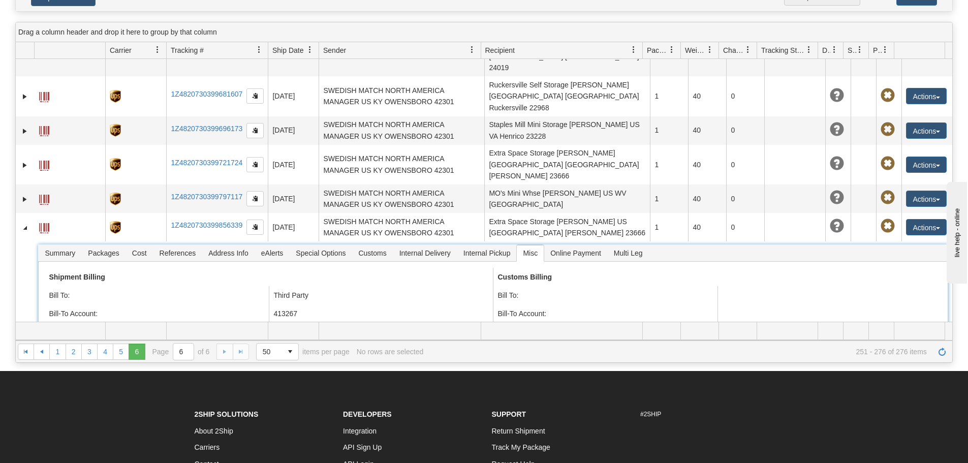
scroll to position [152, 0]
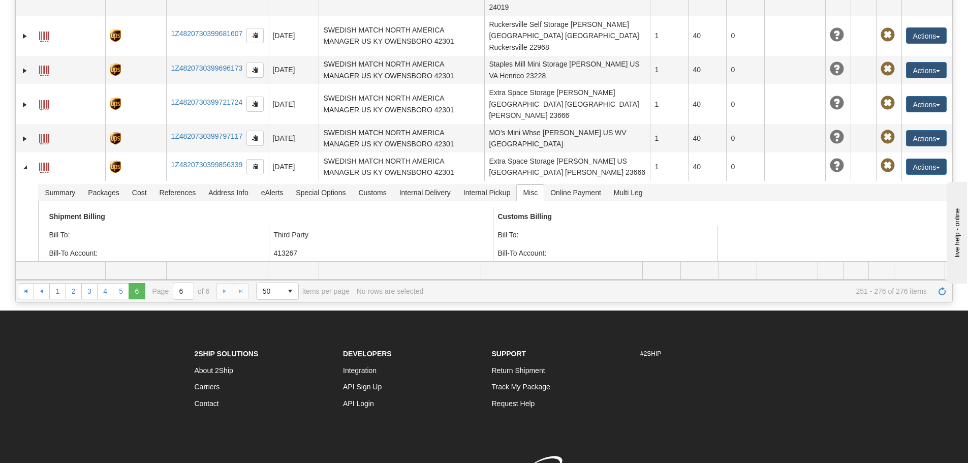
click at [25, 453] on link "Expand" at bounding box center [25, 458] width 10 height 10
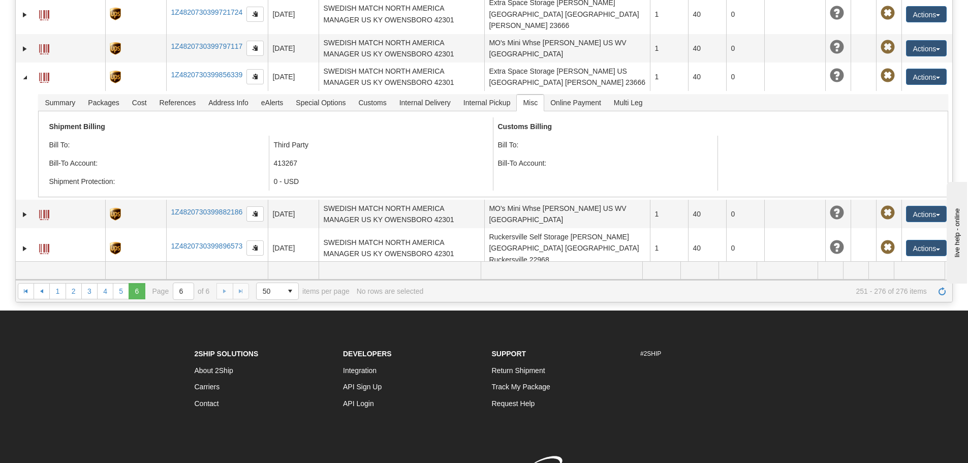
scroll to position [682, 0]
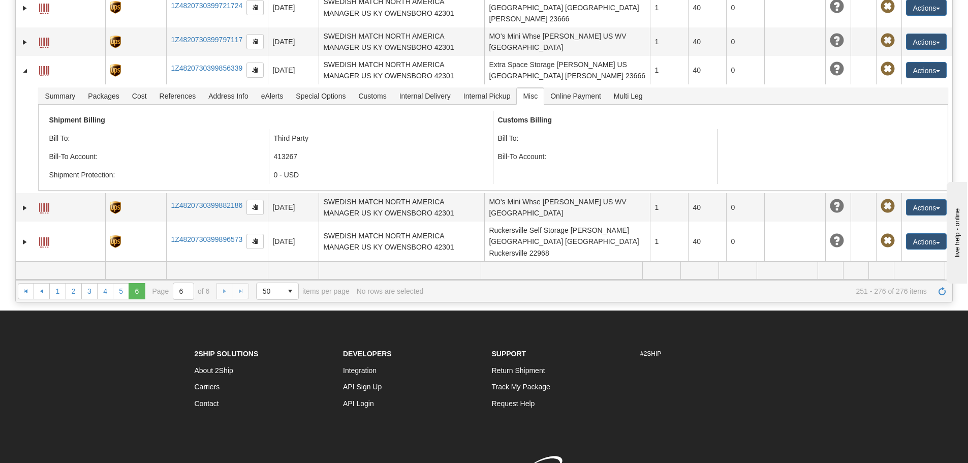
click at [531, 384] on span "Misc" at bounding box center [530, 392] width 27 height 16
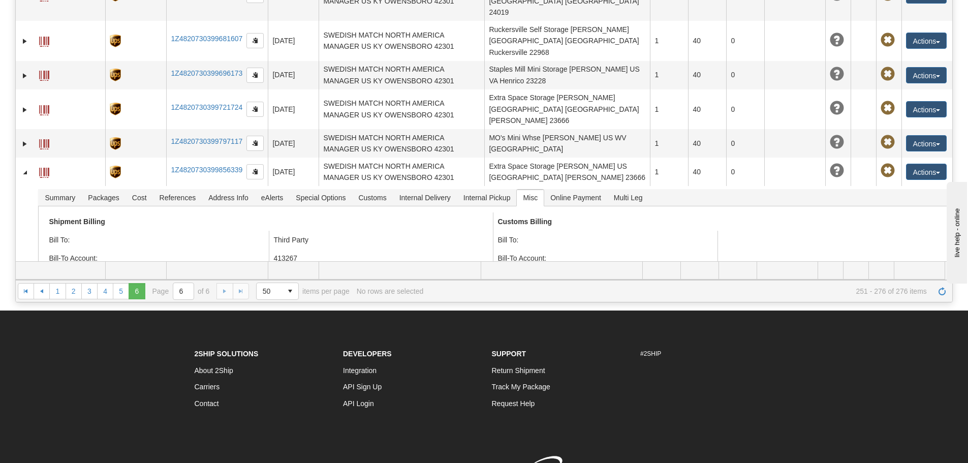
scroll to position [428, 0]
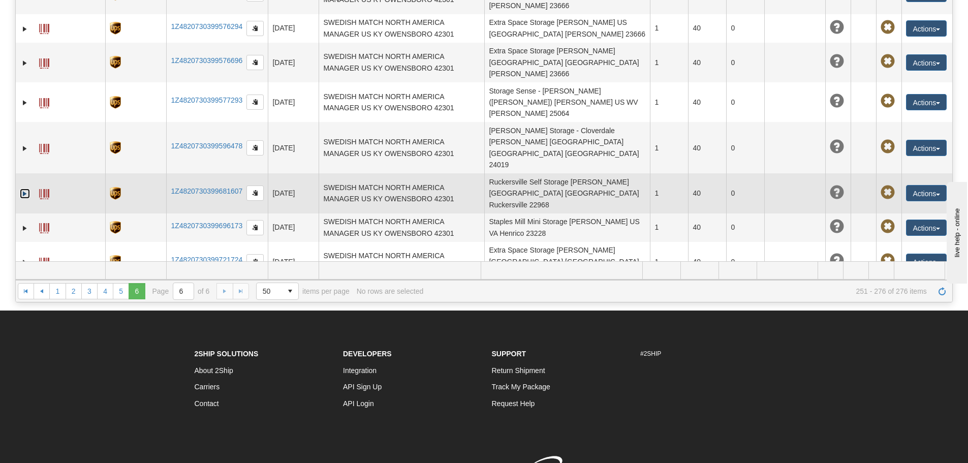
click at [22, 189] on link "Expand" at bounding box center [25, 194] width 10 height 10
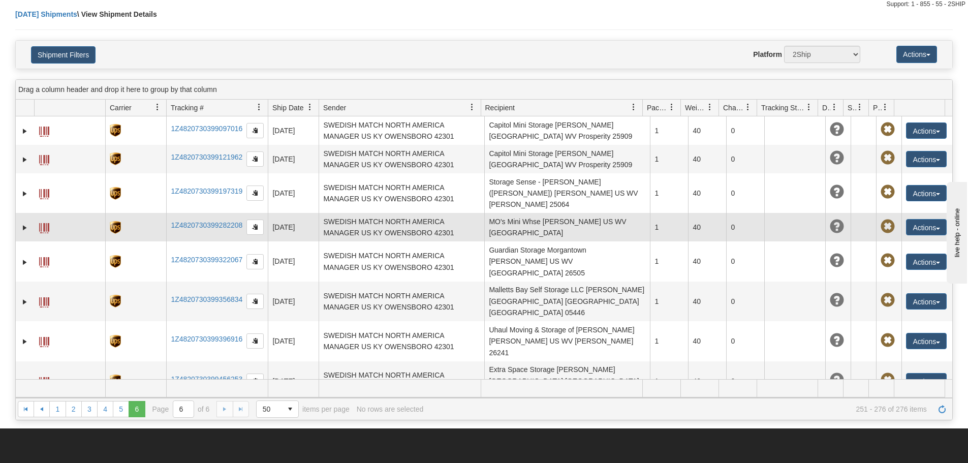
scroll to position [0, 0]
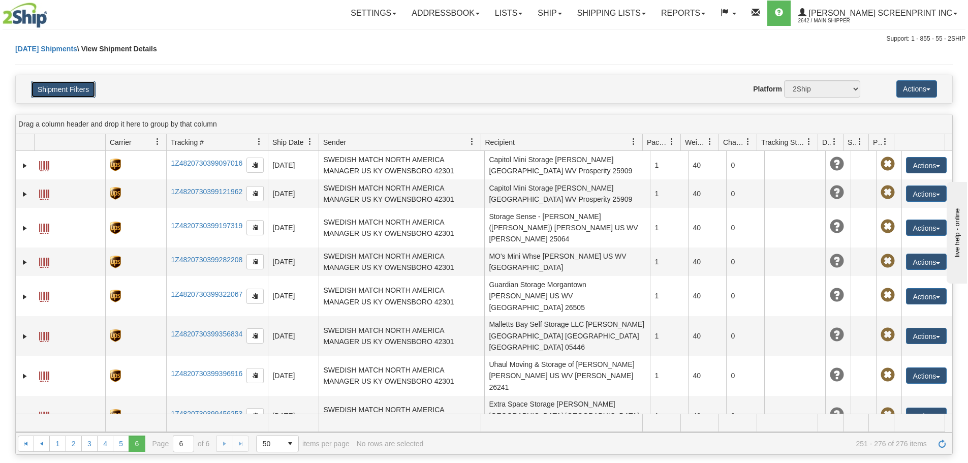
click at [58, 89] on button "Shipment Filters" at bounding box center [63, 89] width 65 height 17
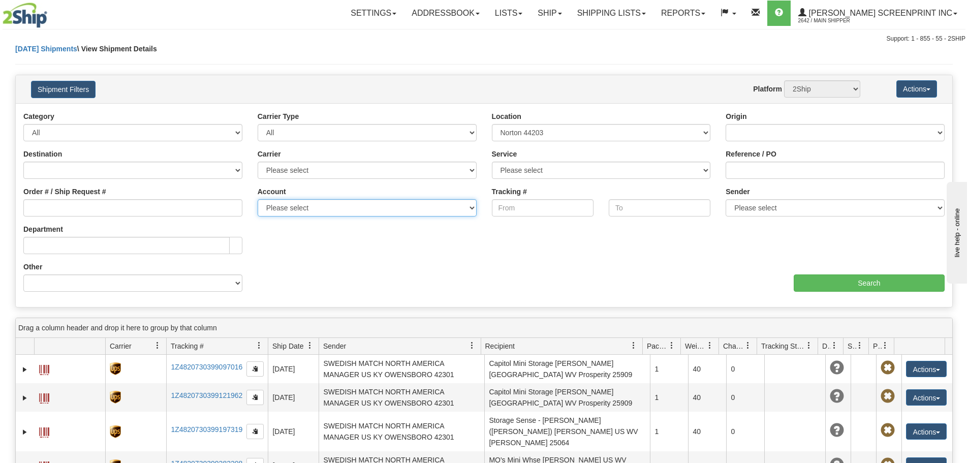
click at [319, 205] on select "Please select UPS Albert Screenprint" at bounding box center [367, 207] width 219 height 17
click at [111, 290] on select "Billing Account # Billing Type BOL # (LTL) Commodity Or Documents Consolidation…" at bounding box center [132, 282] width 219 height 17
select select "Billing_Account"
click at [23, 274] on select "Billing Account # Billing Type BOL # (LTL) Commodity Or Documents Consolidation…" at bounding box center [132, 282] width 219 height 17
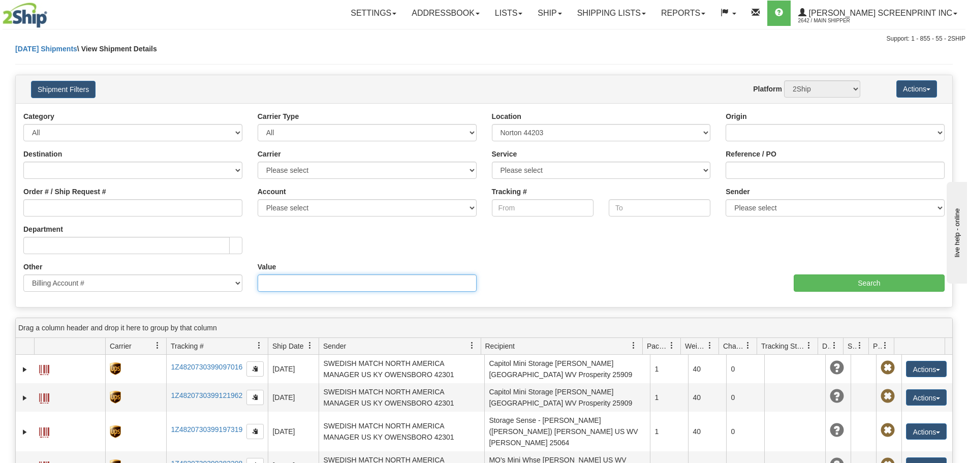
click at [333, 283] on input "Value" at bounding box center [367, 282] width 219 height 17
type input "sender"
click at [836, 279] on input "Search" at bounding box center [869, 282] width 151 height 17
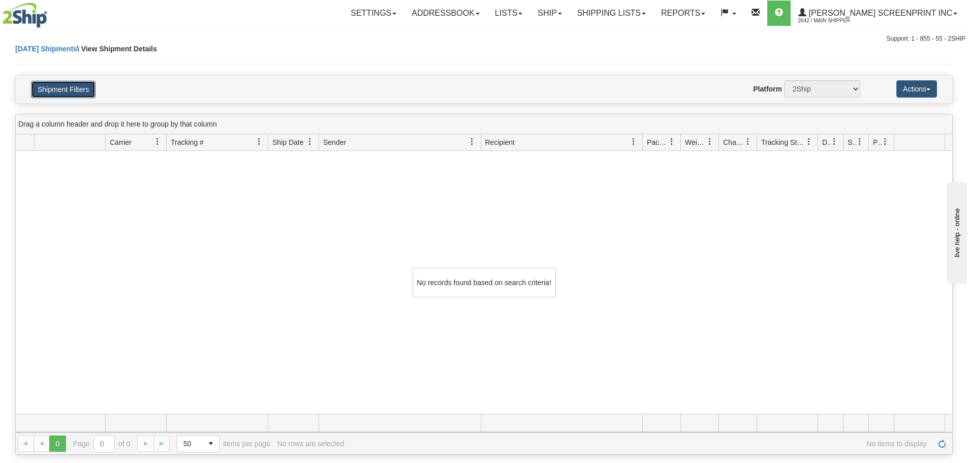
click at [59, 97] on button "Shipment Filters" at bounding box center [63, 89] width 65 height 17
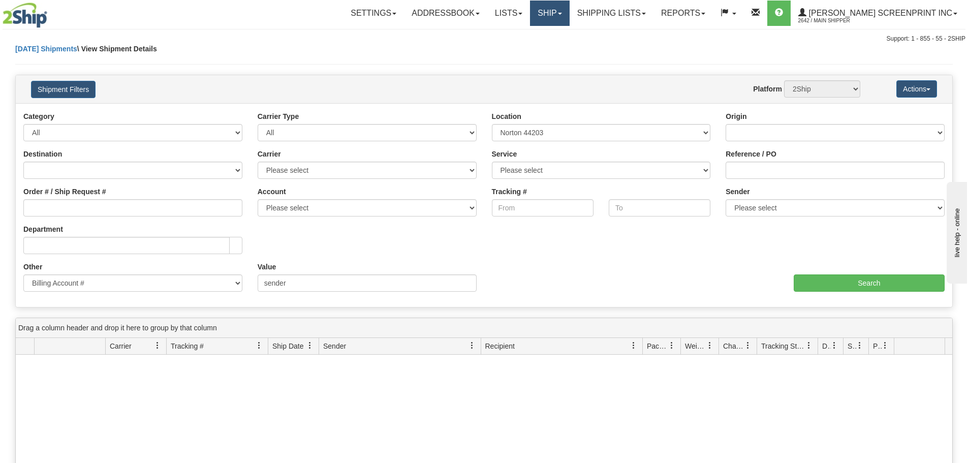
click at [567, 10] on link "Ship" at bounding box center [549, 13] width 39 height 25
click at [233, 282] on select "Billing Account # Billing Type BOL # (LTL) Commodity Or Documents Consolidation…" at bounding box center [132, 282] width 219 height 17
select select "Bill_To_Party"
click at [23, 274] on select "Billing Account # Billing Type BOL # (LTL) Commodity Or Documents Consolidation…" at bounding box center [132, 282] width 219 height 17
click at [326, 278] on select "Please select Prepaid Billed To Recipient Account Billed To Third Party Account…" at bounding box center [367, 282] width 219 height 17
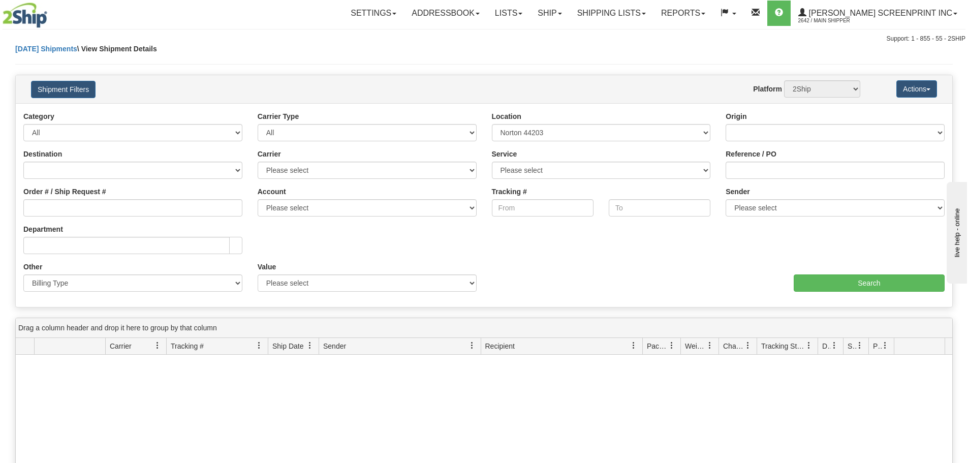
click at [554, 240] on div "Ship Date Category All Inbound Outbound Carrier Type All Most Common Small Pack…" at bounding box center [484, 205] width 937 height 188
click at [645, 16] on link "Shipping lists" at bounding box center [612, 13] width 84 height 25
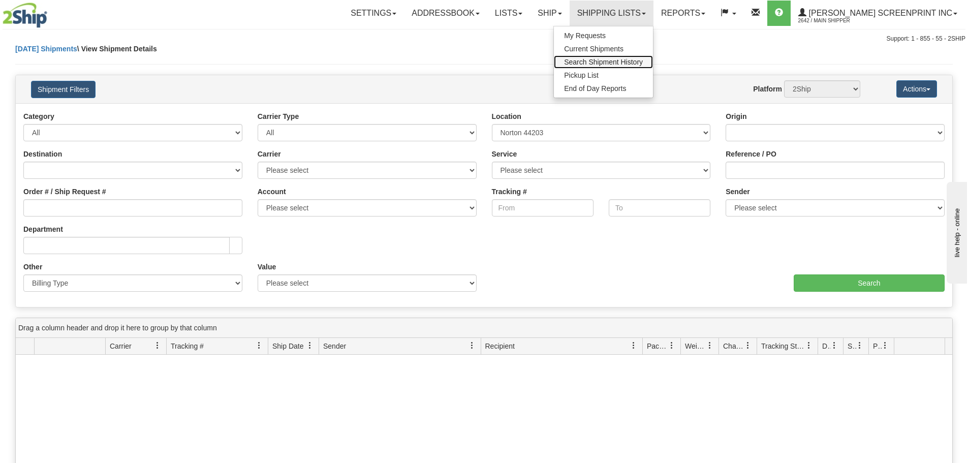
click at [639, 60] on span "Search Shipment History" at bounding box center [603, 62] width 79 height 8
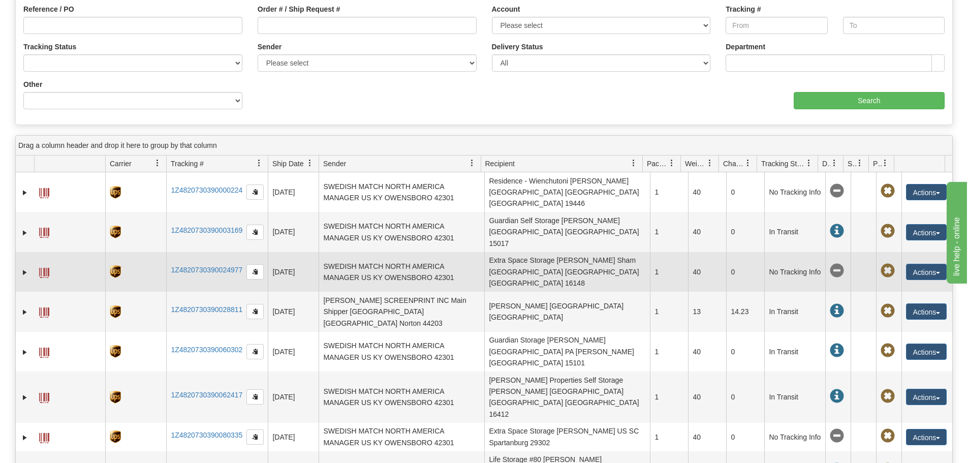
scroll to position [152, 0]
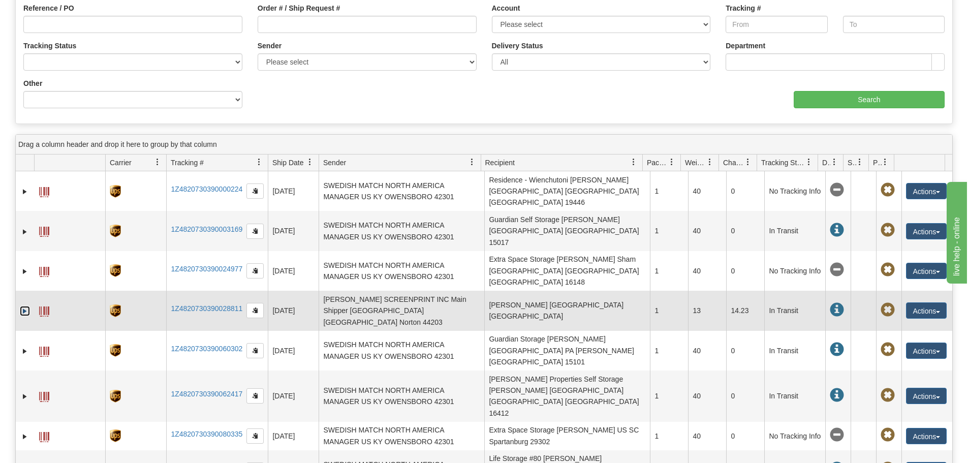
click at [22, 306] on link "Expand" at bounding box center [25, 311] width 10 height 10
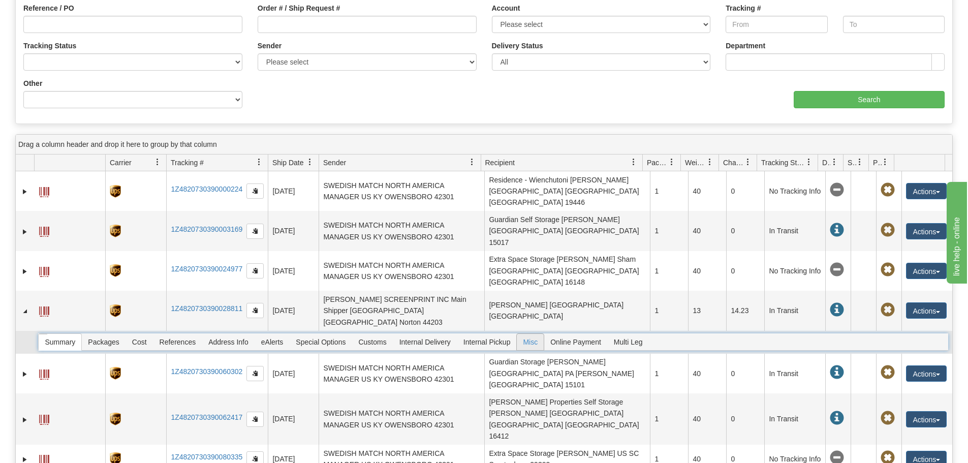
click at [535, 334] on span "Misc" at bounding box center [530, 342] width 27 height 16
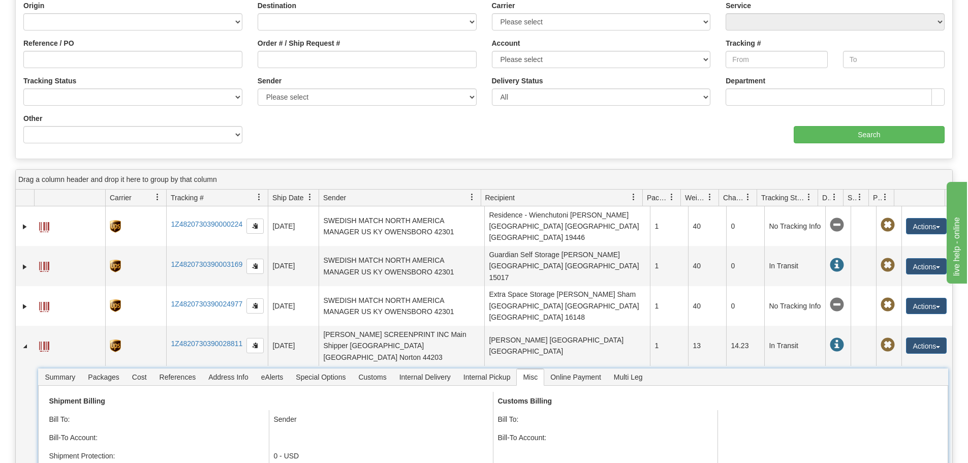
scroll to position [0, 0]
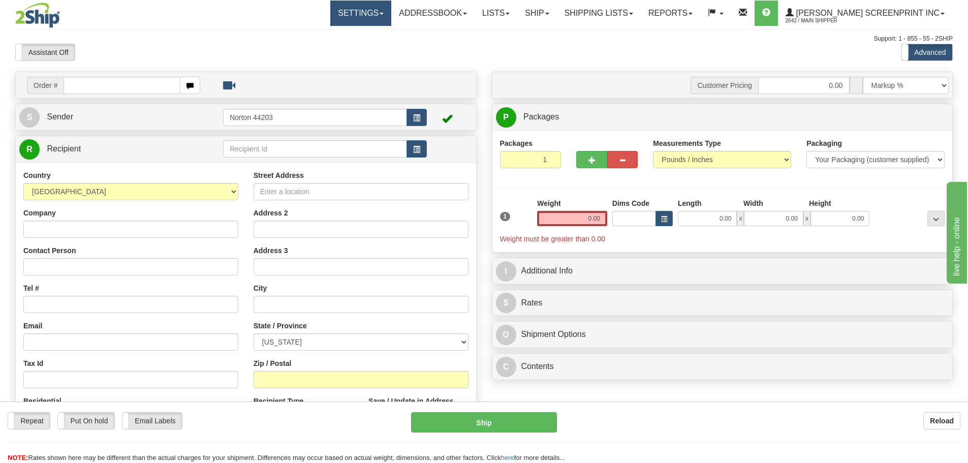
click at [386, 11] on link "Settings" at bounding box center [360, 13] width 61 height 25
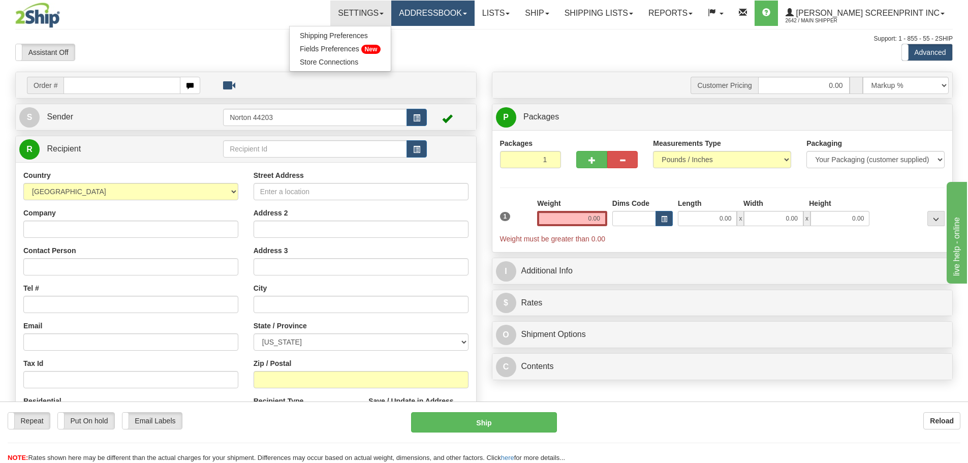
click at [436, 15] on link "Addressbook" at bounding box center [432, 13] width 83 height 25
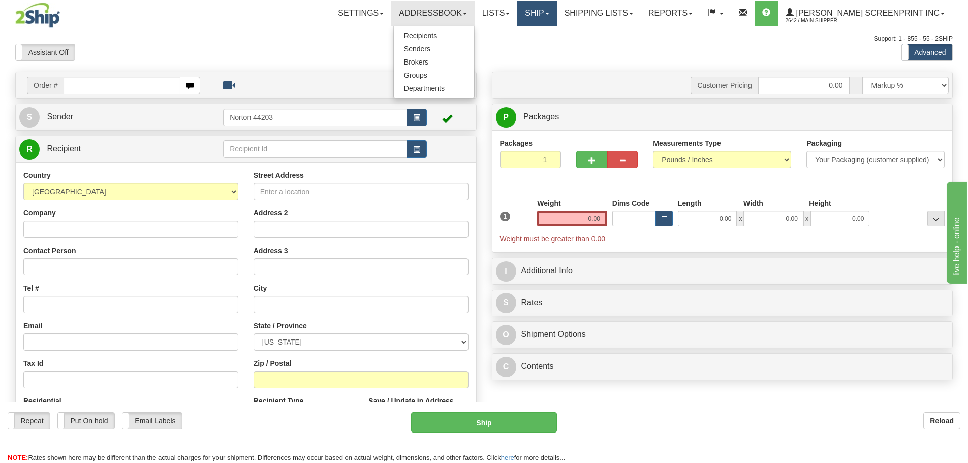
click at [556, 16] on link "Ship" at bounding box center [536, 13] width 39 height 25
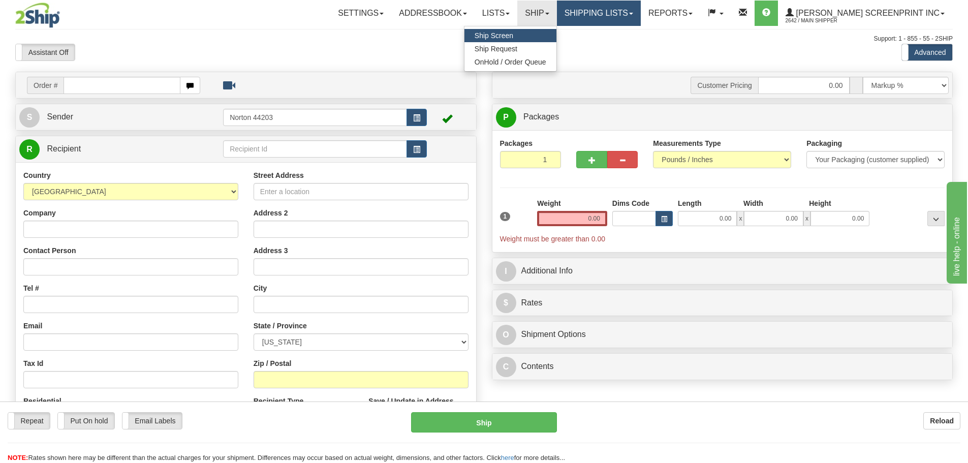
click at [624, 12] on link "Shipping lists" at bounding box center [599, 13] width 84 height 25
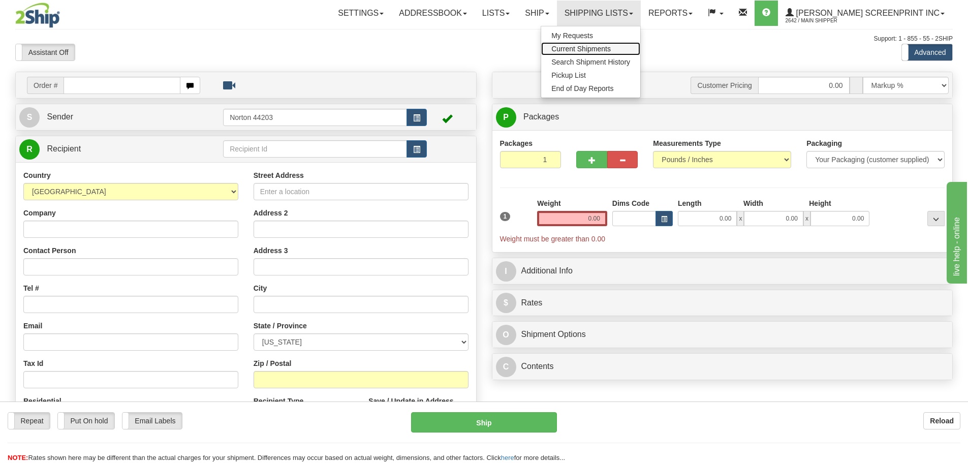
click at [605, 50] on span "Current Shipments" at bounding box center [580, 49] width 59 height 8
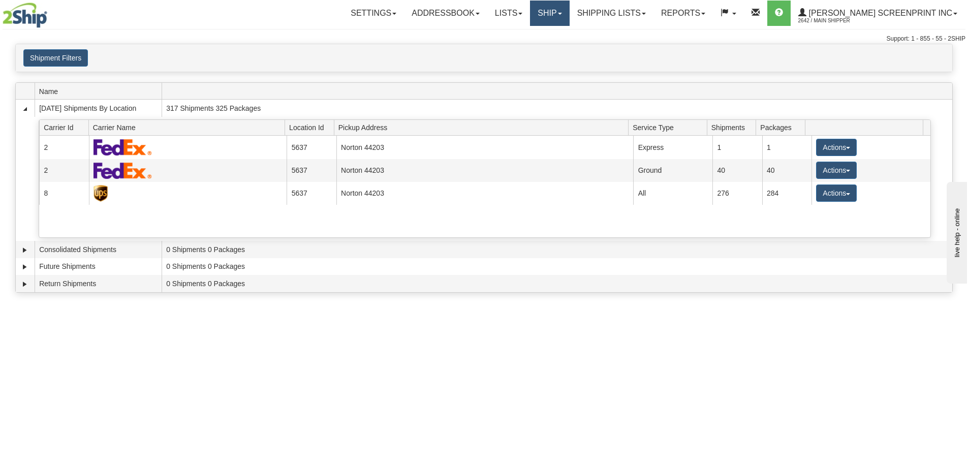
click at [569, 19] on link "Ship" at bounding box center [549, 13] width 39 height 25
click at [544, 61] on span "OnHold / Order Queue" at bounding box center [523, 62] width 72 height 8
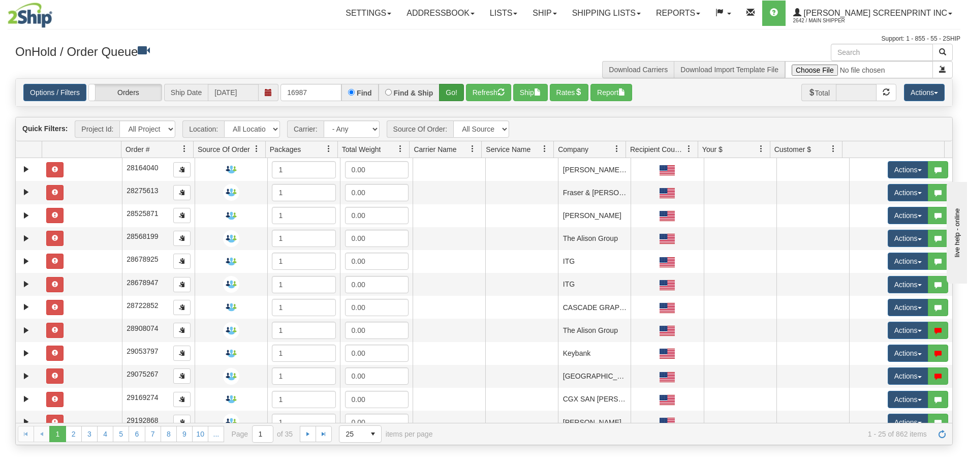
type input "16987"
click at [447, 90] on button "Go!" at bounding box center [451, 92] width 25 height 17
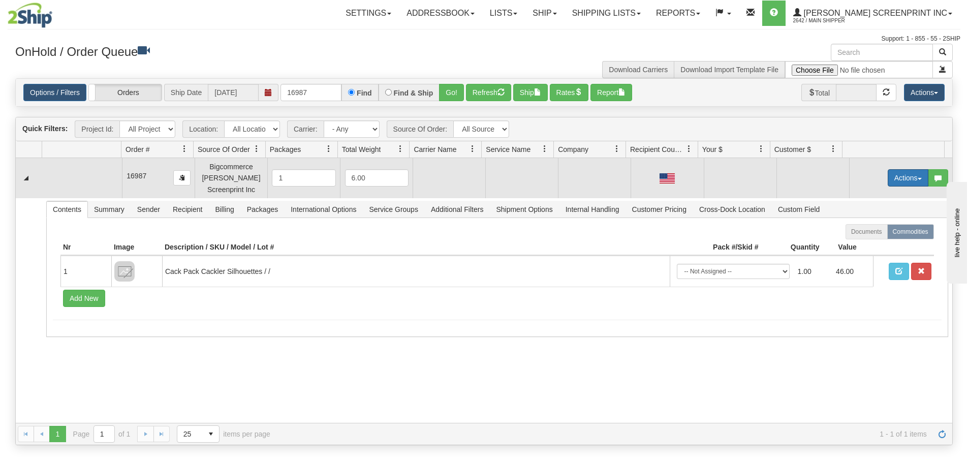
click at [888, 176] on button "Actions" at bounding box center [908, 177] width 41 height 17
click at [865, 197] on span "Open" at bounding box center [869, 197] width 24 height 8
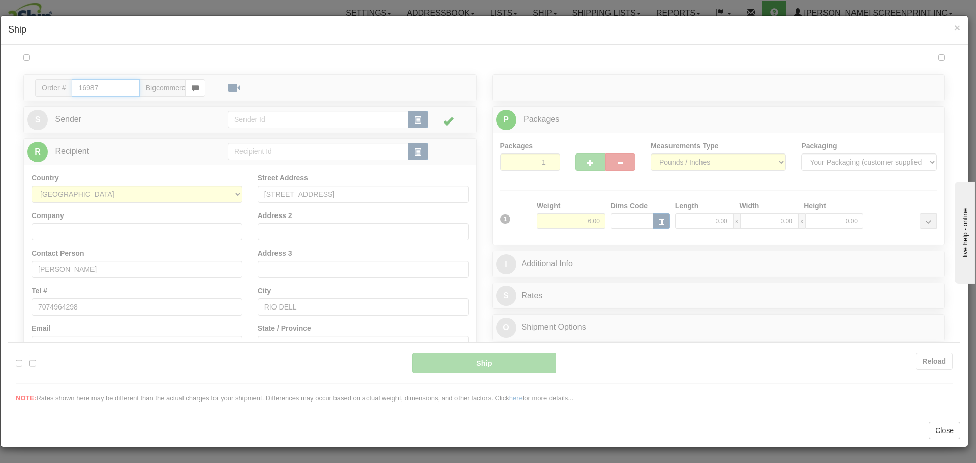
type input "21:11"
type input "16:00"
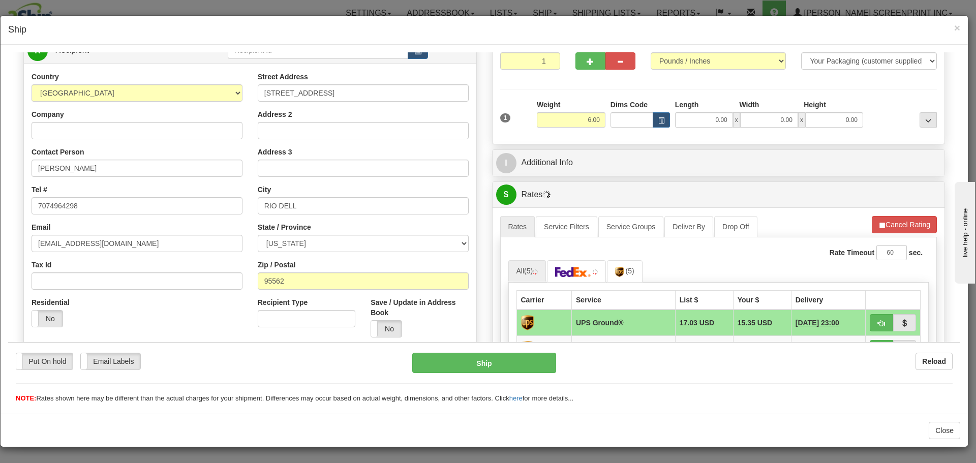
scroll to position [305, 0]
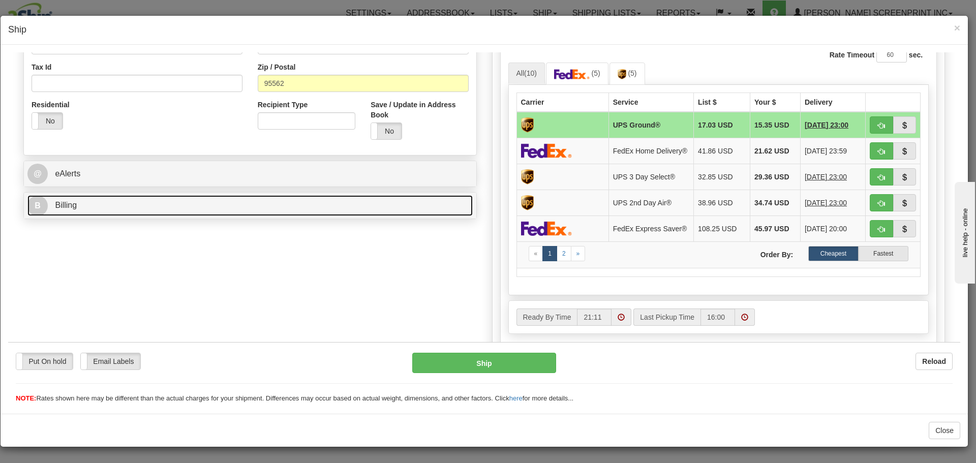
click at [204, 211] on link "B Billing" at bounding box center [249, 205] width 445 height 21
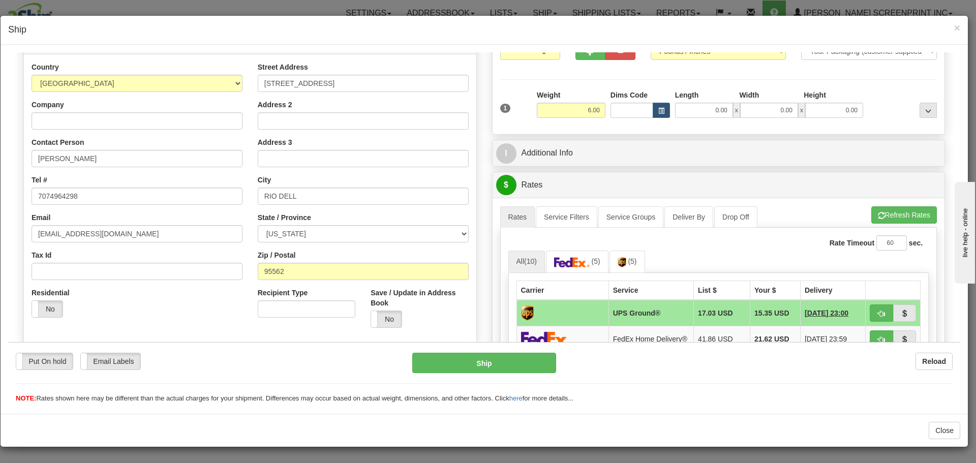
scroll to position [0, 0]
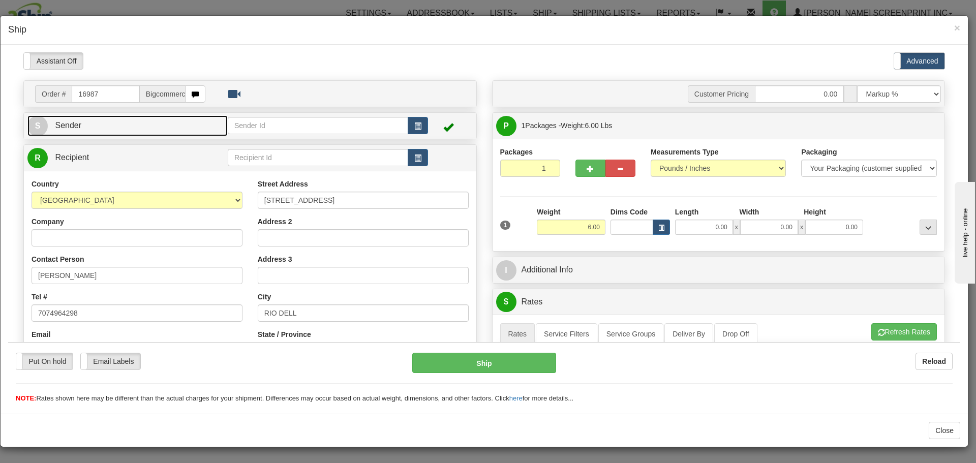
click at [155, 133] on link "S Sender" at bounding box center [127, 125] width 200 height 21
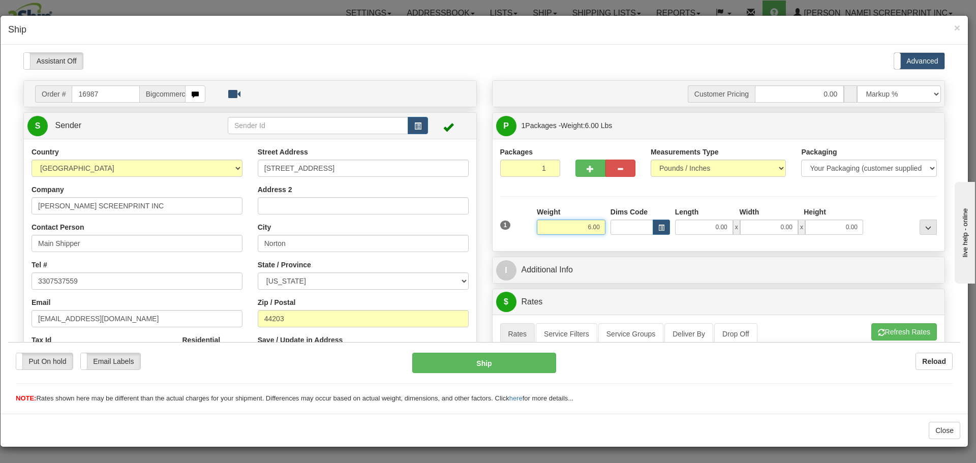
drag, startPoint x: 570, startPoint y: 227, endPoint x: 684, endPoint y: 225, distance: 113.8
click at [684, 225] on div "1 Weight 6.00 Dims Code 0.00" at bounding box center [718, 224] width 442 height 36
type input "4.35"
drag, startPoint x: 697, startPoint y: 223, endPoint x: 749, endPoint y: 223, distance: 51.8
click at [749, 223] on div "0.00 x 0.00 x 0.00" at bounding box center [769, 226] width 188 height 15
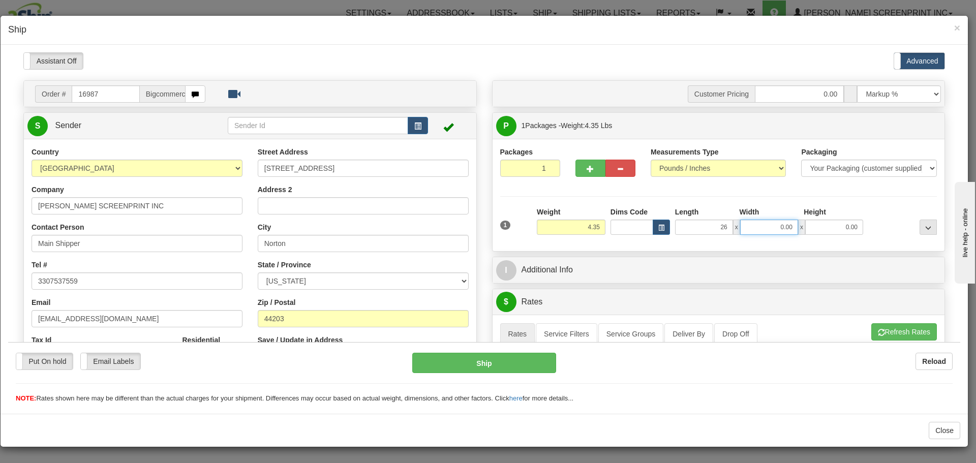
type input "26.00"
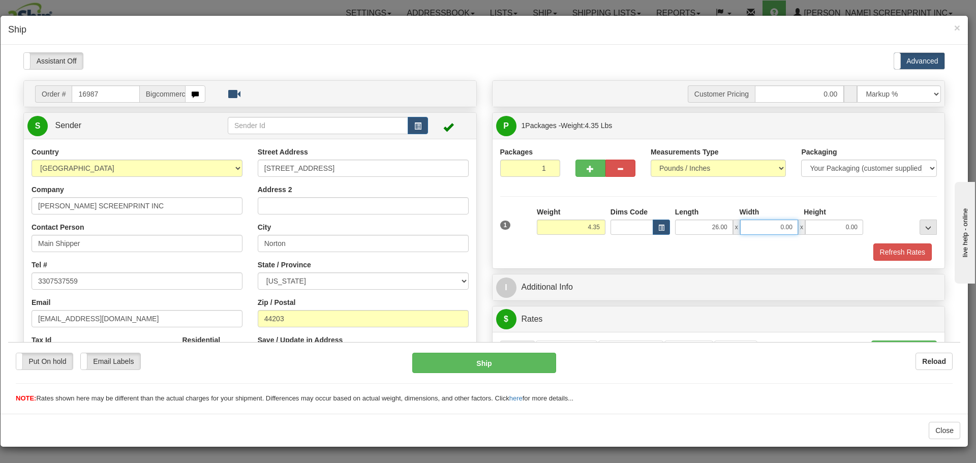
drag, startPoint x: 764, startPoint y: 224, endPoint x: 838, endPoint y: 225, distance: 73.7
click at [838, 225] on div "26.00 x 0.00 x 0.00" at bounding box center [769, 226] width 188 height 15
type input "17.00"
drag, startPoint x: 828, startPoint y: 226, endPoint x: 907, endPoint y: 238, distance: 79.6
click at [907, 238] on div "1 Weight 4.35 Dims Code x x" at bounding box center [718, 224] width 442 height 36
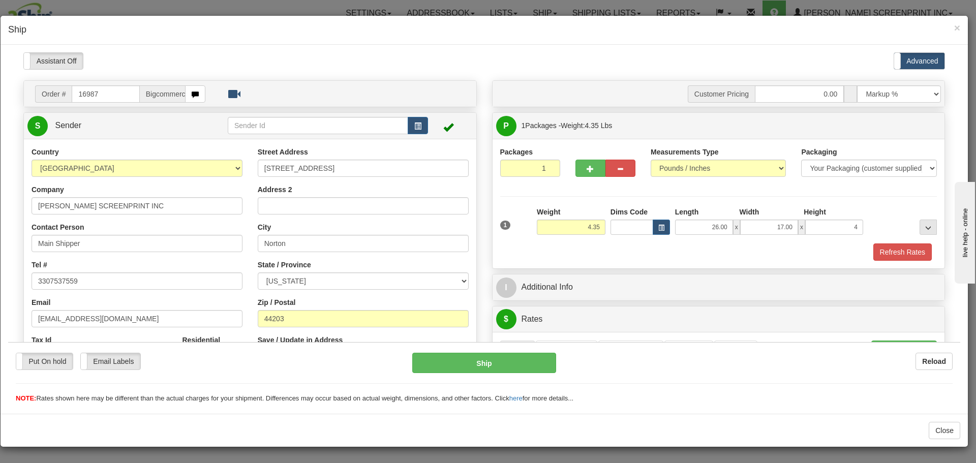
type input "4.00"
click at [891, 215] on div at bounding box center [902, 220] width 74 height 28
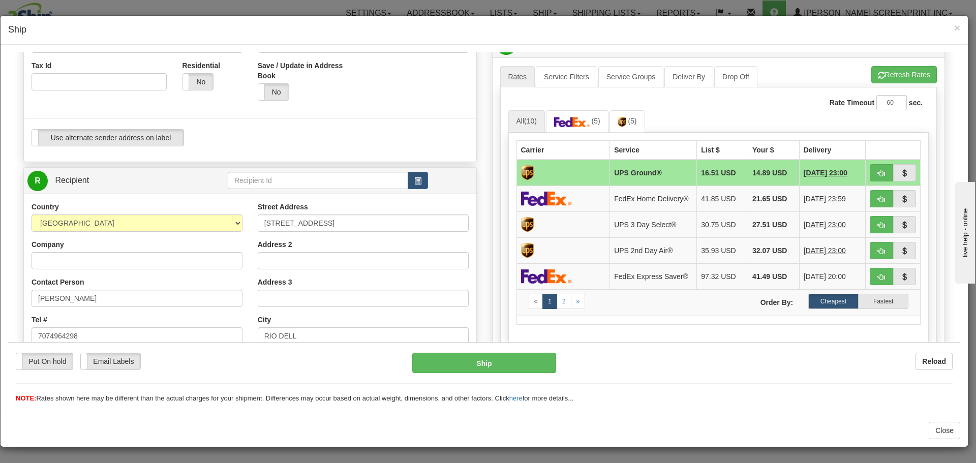
scroll to position [274, 0]
click at [961, 26] on div "× Ship" at bounding box center [484, 30] width 967 height 29
click at [956, 26] on span "×" at bounding box center [957, 28] width 6 height 12
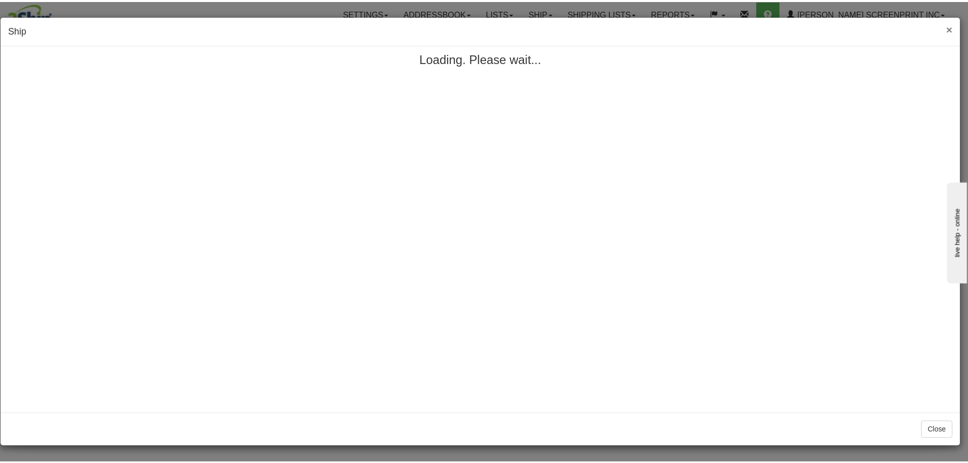
scroll to position [0, 0]
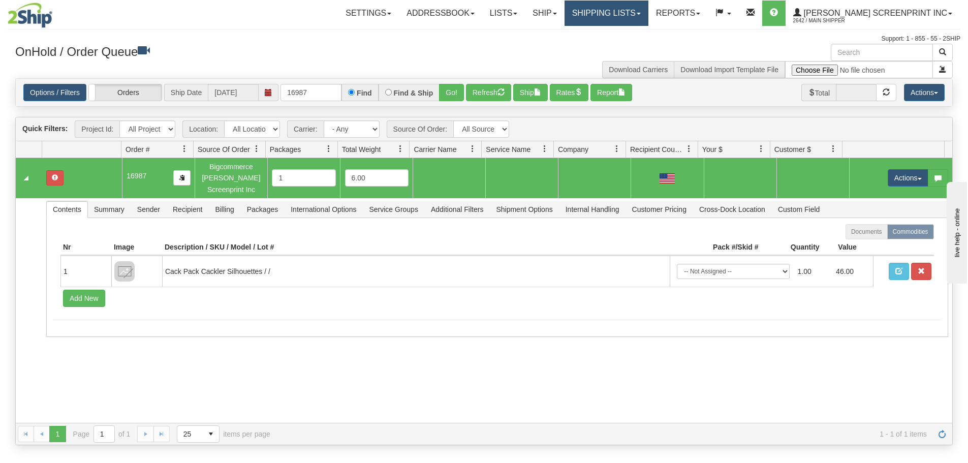
click at [635, 3] on link "Shipping lists" at bounding box center [607, 13] width 84 height 25
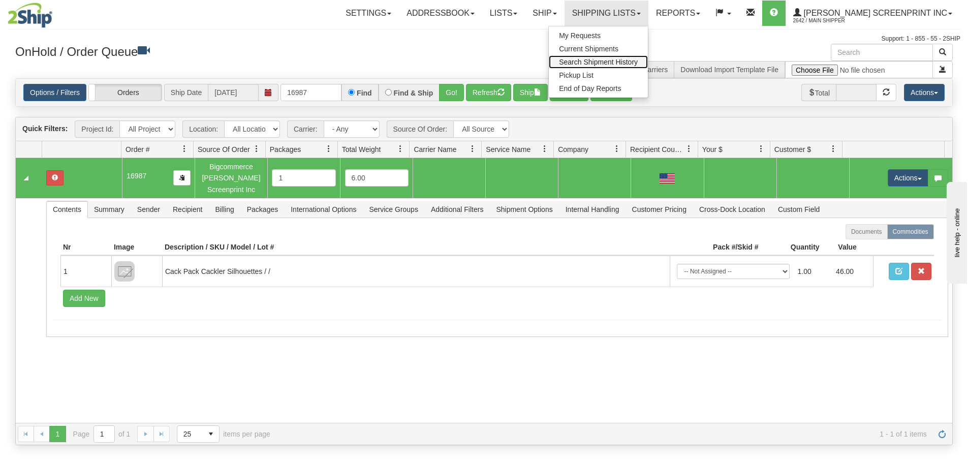
click at [637, 64] on span "Search Shipment History" at bounding box center [598, 62] width 79 height 8
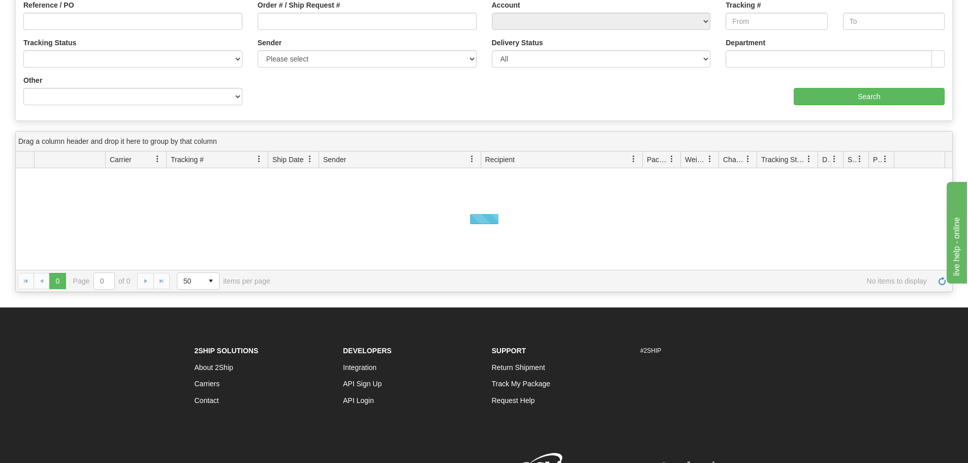
scroll to position [58, 0]
